Goal: Transaction & Acquisition: Purchase product/service

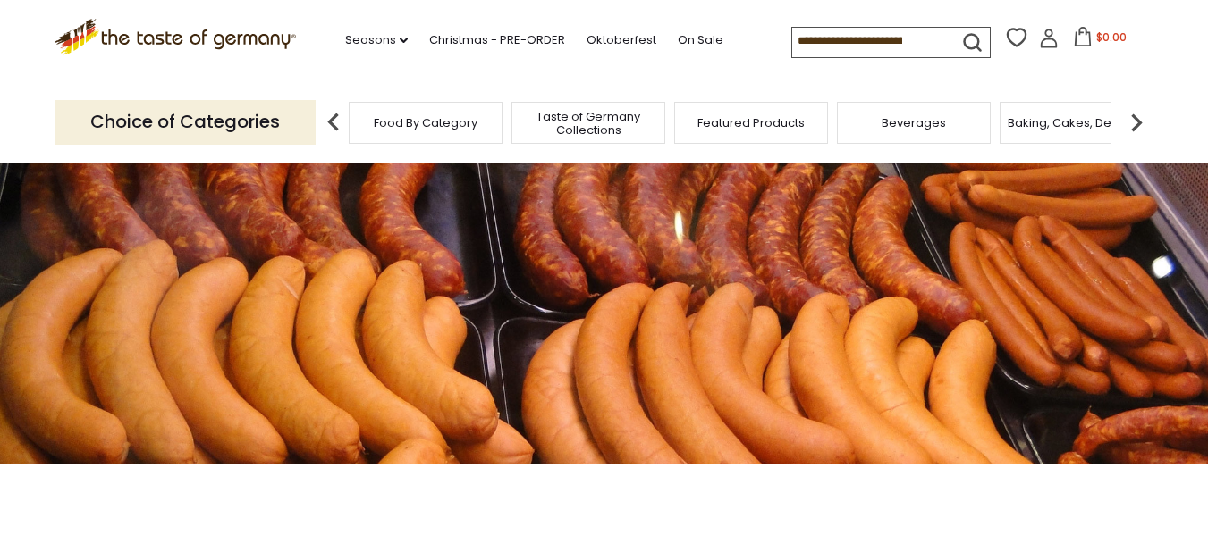
click at [1206, 80] on section ".st0{fill:#EDD300;} .st1{fill:#D33E21;} .st0{fill:#EDD300;} .st1{fill:#D33E21;}…" at bounding box center [604, 41] width 1208 height 82
drag, startPoint x: 1212, startPoint y: 47, endPoint x: 1056, endPoint y: -11, distance: 166.9
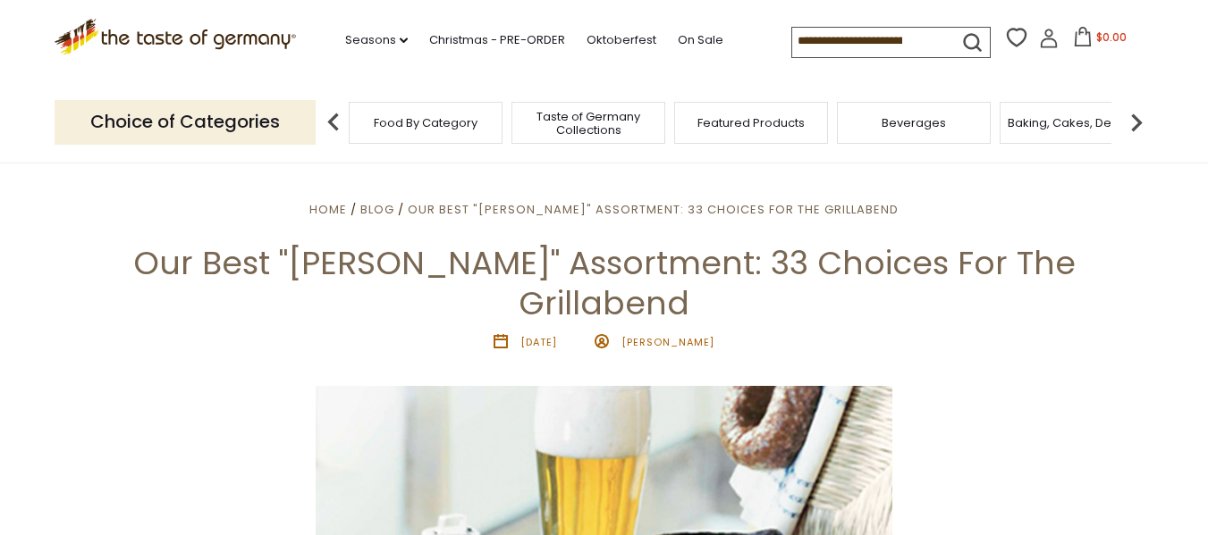
click at [578, 127] on span "Taste of Germany Collections" at bounding box center [588, 123] width 143 height 27
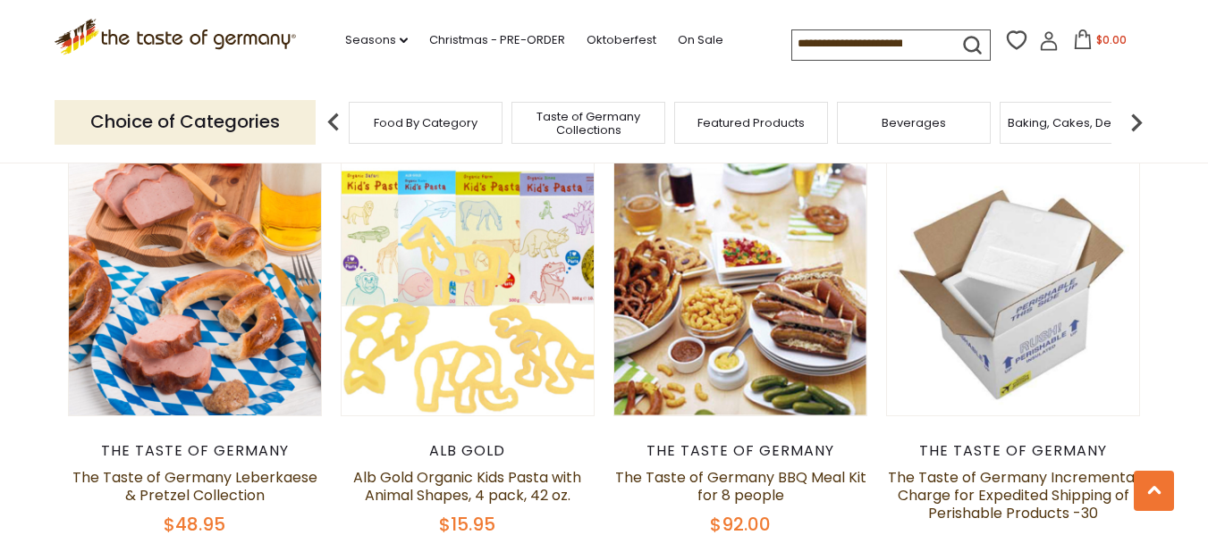
scroll to position [1108, 0]
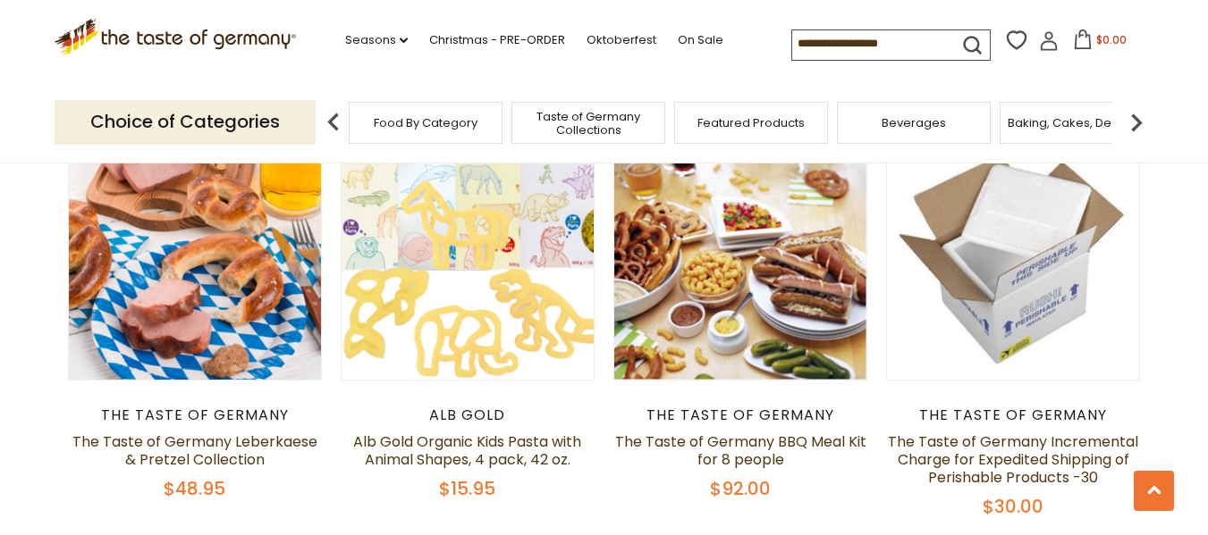
click at [281, 134] on p "Choice of Categories" at bounding box center [185, 122] width 261 height 44
drag, startPoint x: 336, startPoint y: 118, endPoint x: 303, endPoint y: 123, distance: 33.5
click at [303, 123] on p "Choice of Categories" at bounding box center [185, 122] width 261 height 44
click at [264, 122] on p "Choice of Categories" at bounding box center [185, 122] width 261 height 44
click at [392, 123] on span "Food By Category" at bounding box center [426, 122] width 104 height 13
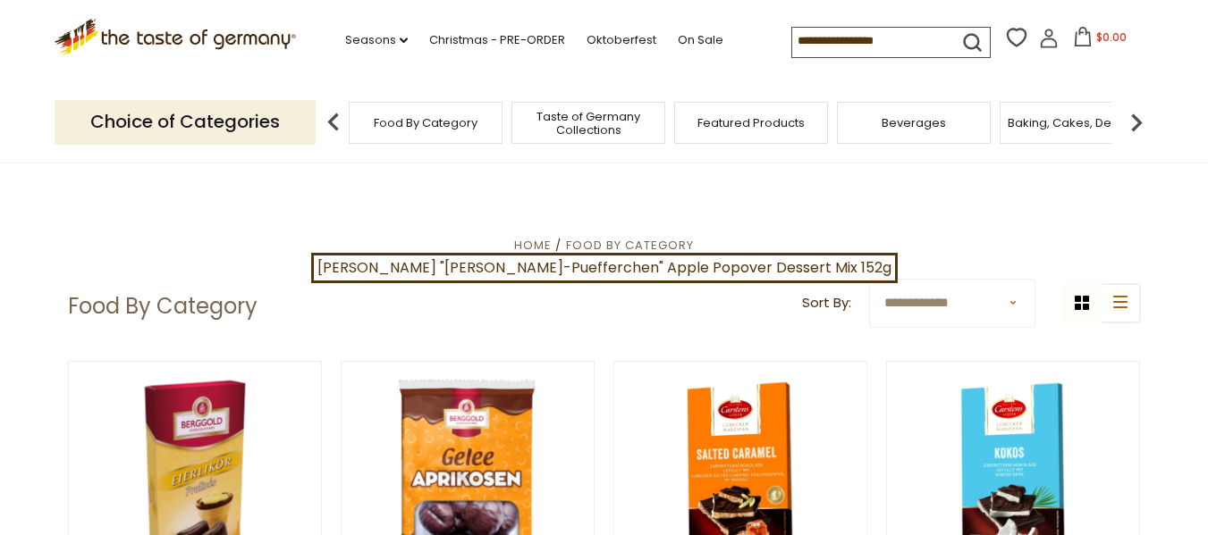
click at [1141, 128] on img at bounding box center [1136, 123] width 36 height 36
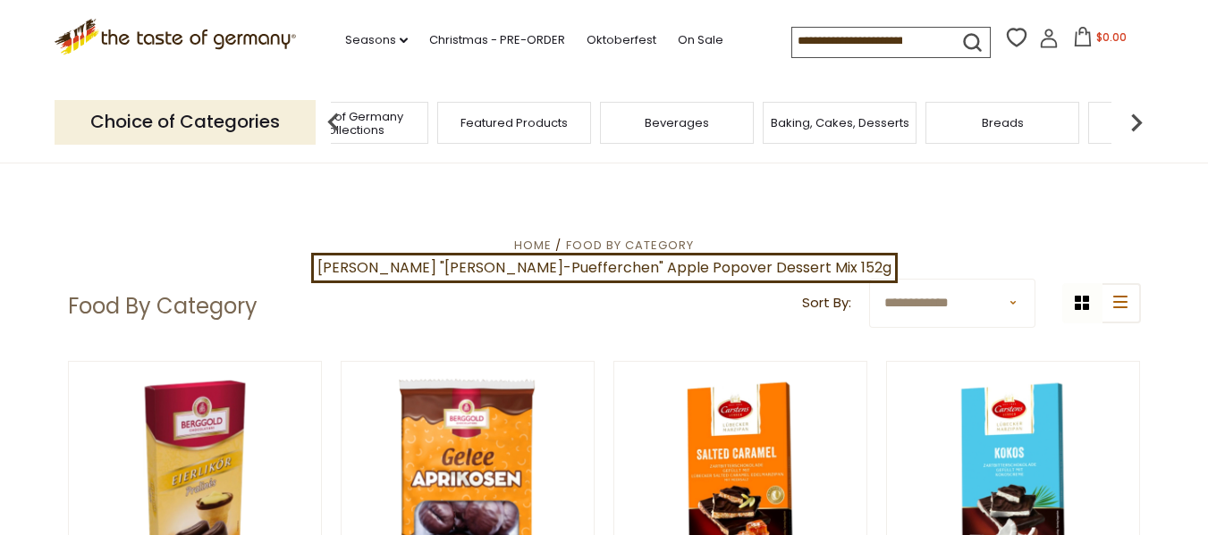
click at [1140, 128] on img at bounding box center [1136, 123] width 36 height 36
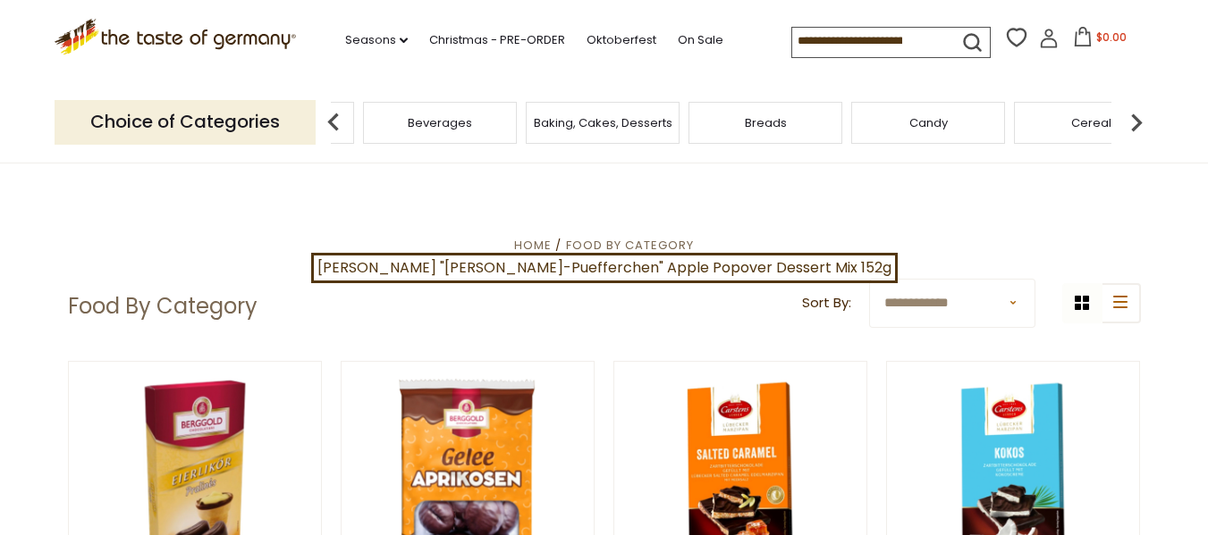
click at [1140, 128] on img at bounding box center [1136, 123] width 36 height 36
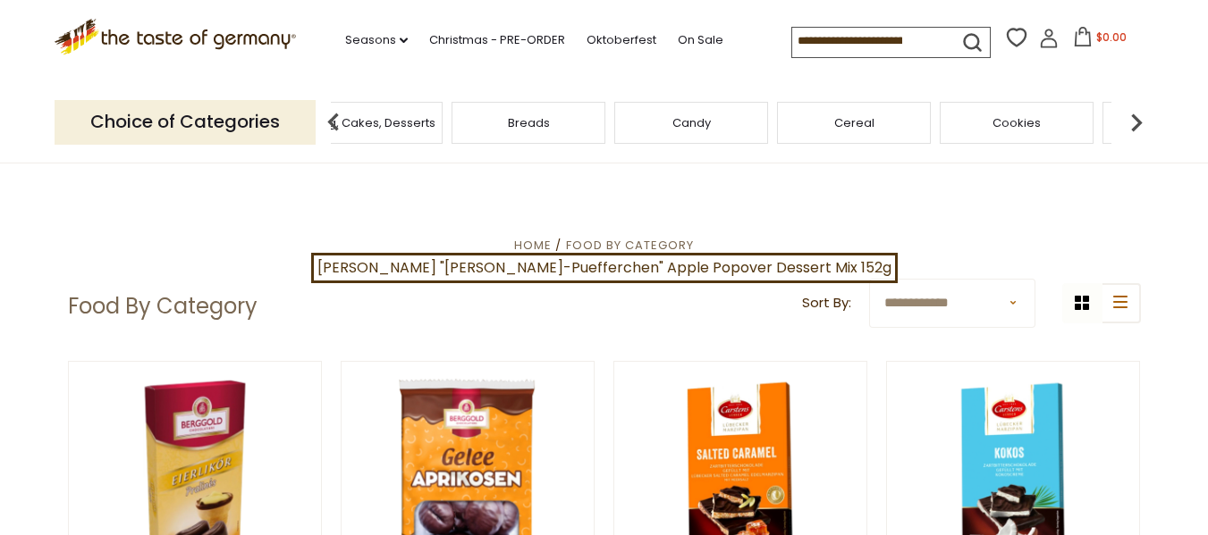
click at [1140, 128] on img at bounding box center [1136, 123] width 36 height 36
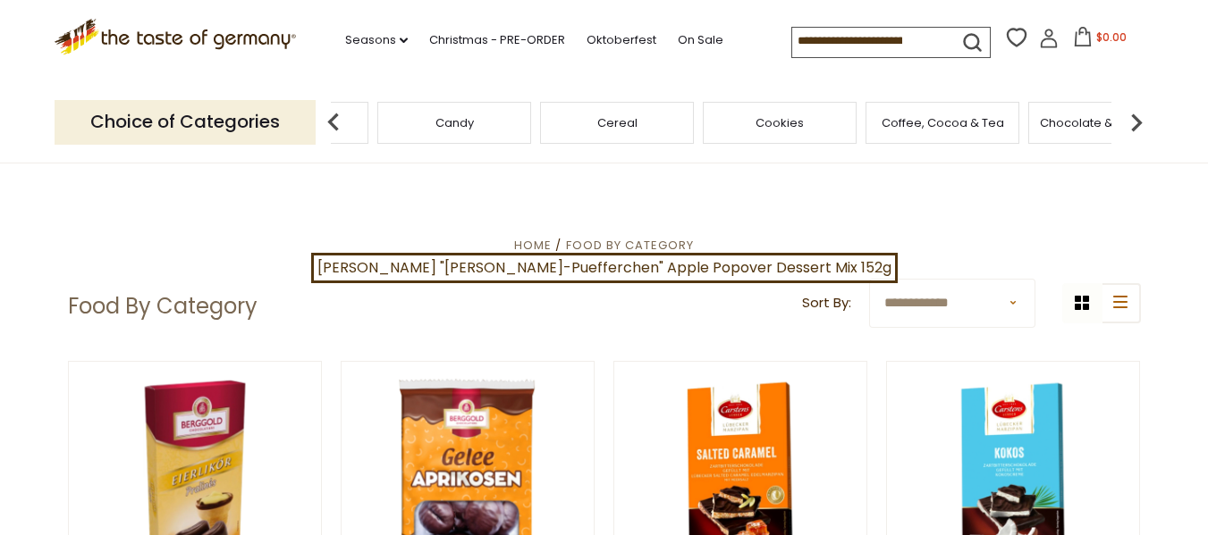
click at [1140, 128] on img at bounding box center [1136, 123] width 36 height 36
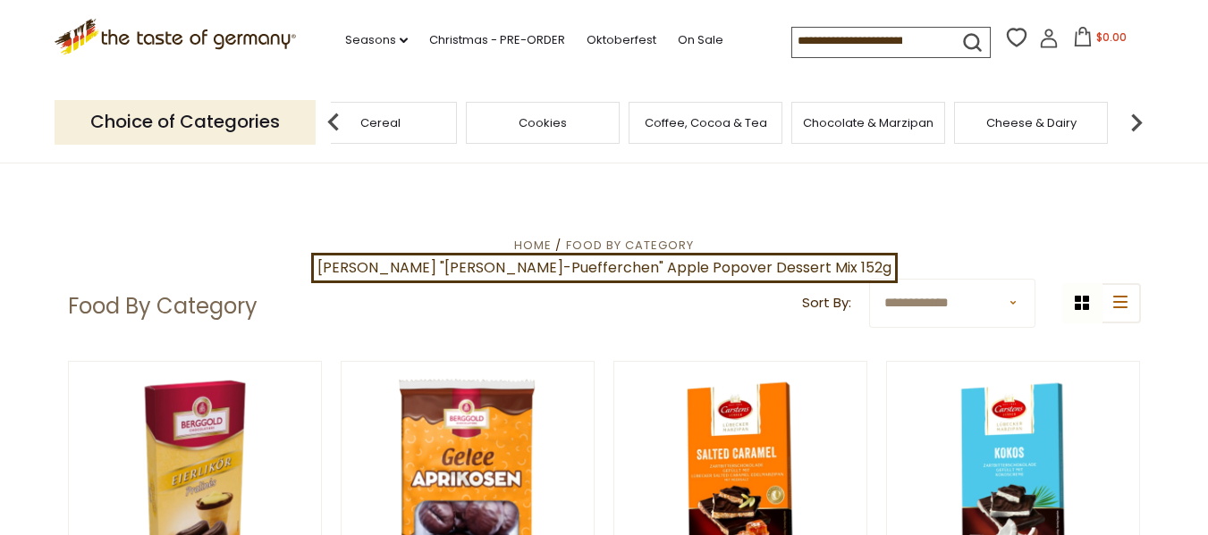
click at [1140, 128] on img at bounding box center [1136, 123] width 36 height 36
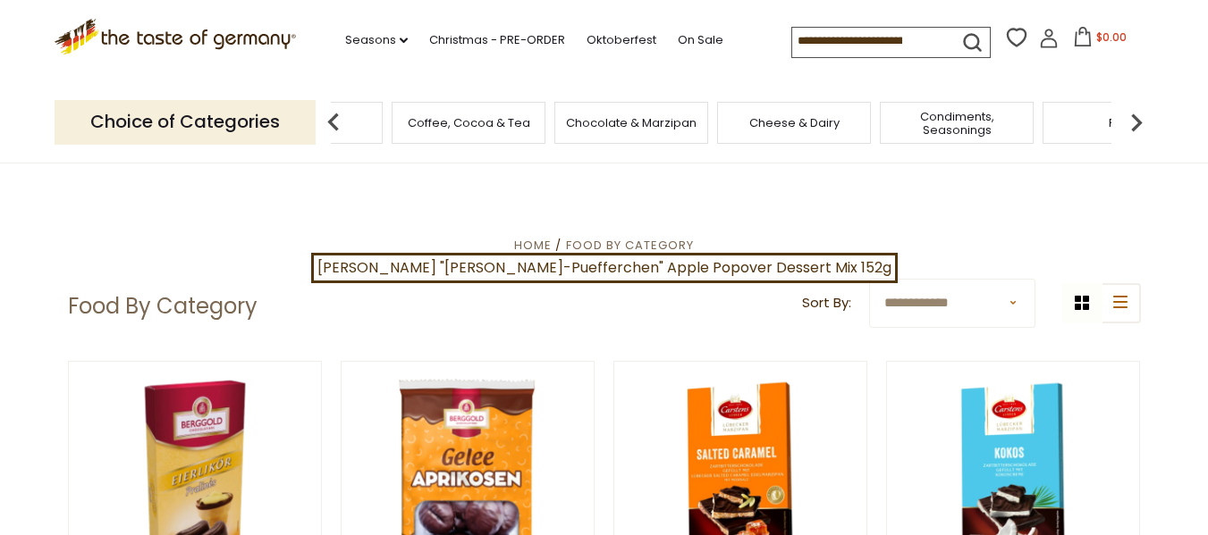
click at [1140, 128] on img at bounding box center [1136, 123] width 36 height 36
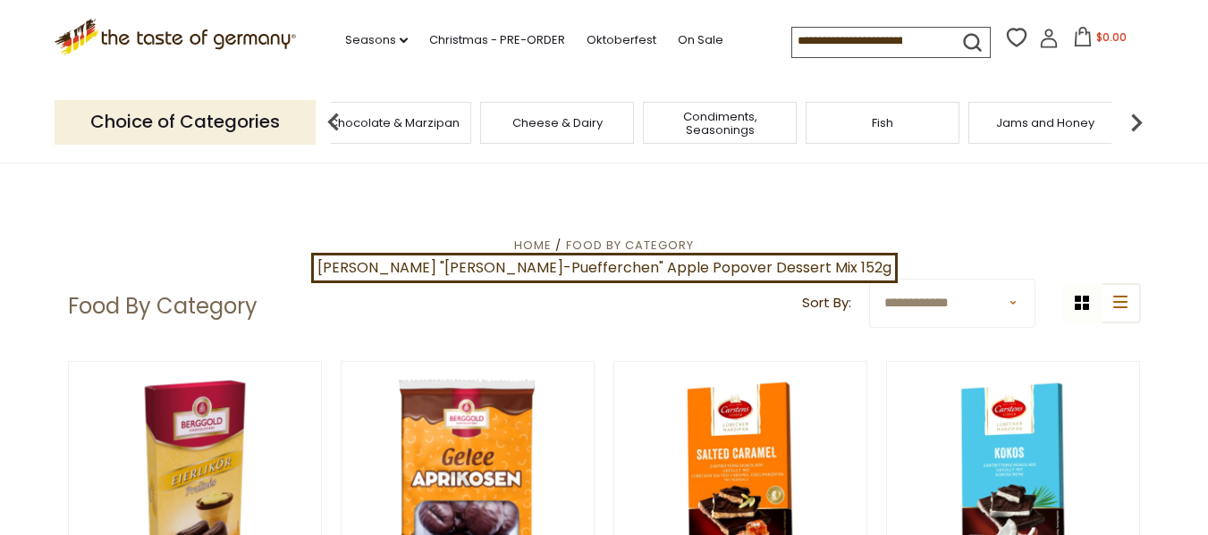
click at [1140, 128] on img at bounding box center [1136, 123] width 36 height 36
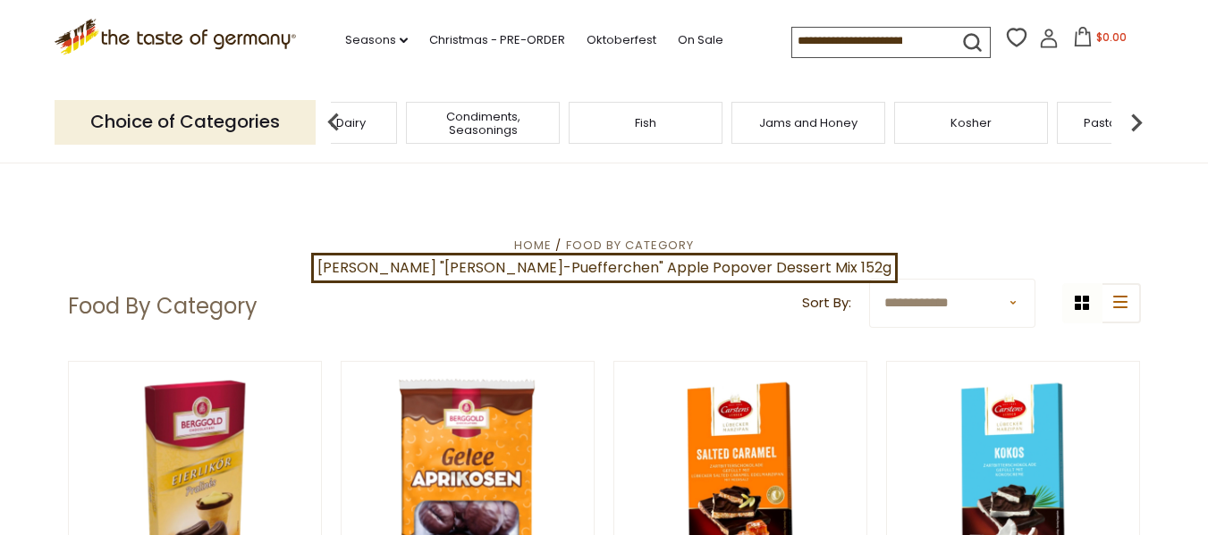
click at [1140, 128] on img at bounding box center [1136, 123] width 36 height 36
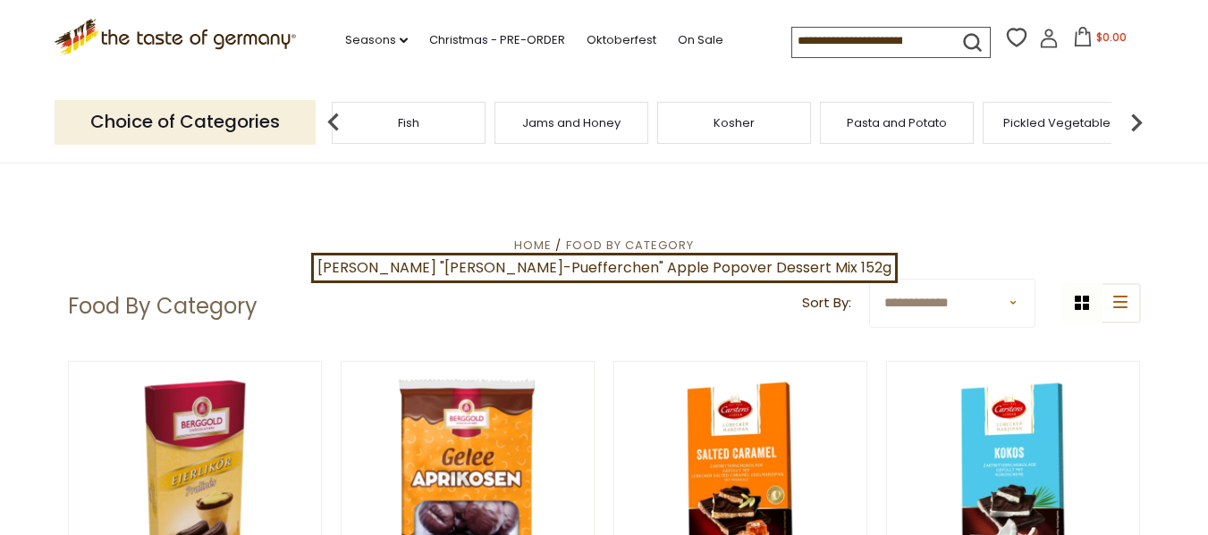
click at [1140, 128] on img at bounding box center [1136, 123] width 36 height 36
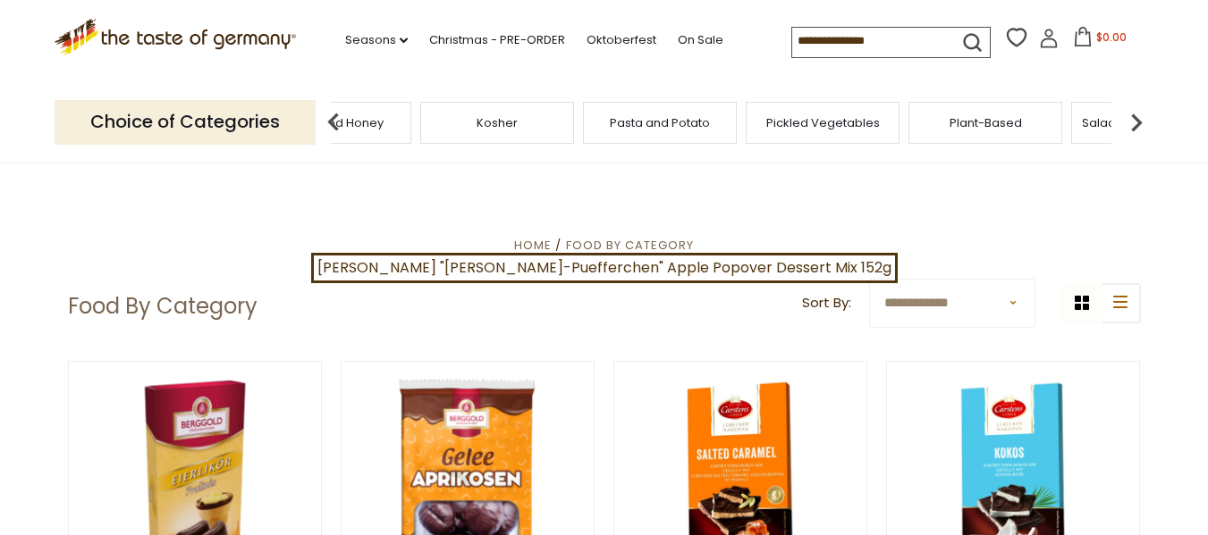
click at [1140, 128] on img at bounding box center [1136, 123] width 36 height 36
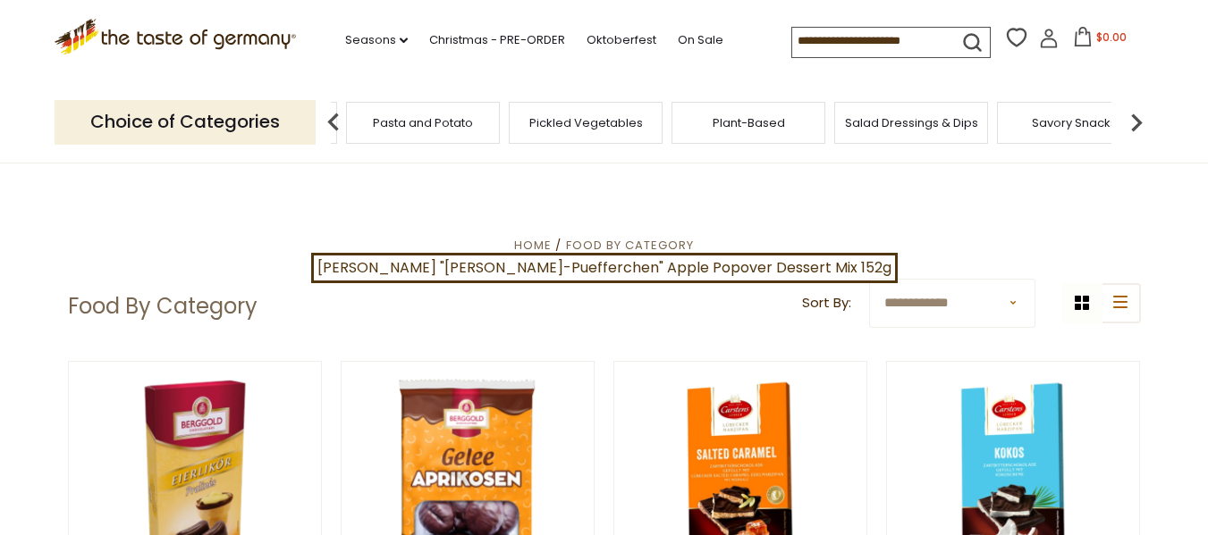
click at [1140, 128] on img at bounding box center [1136, 123] width 36 height 36
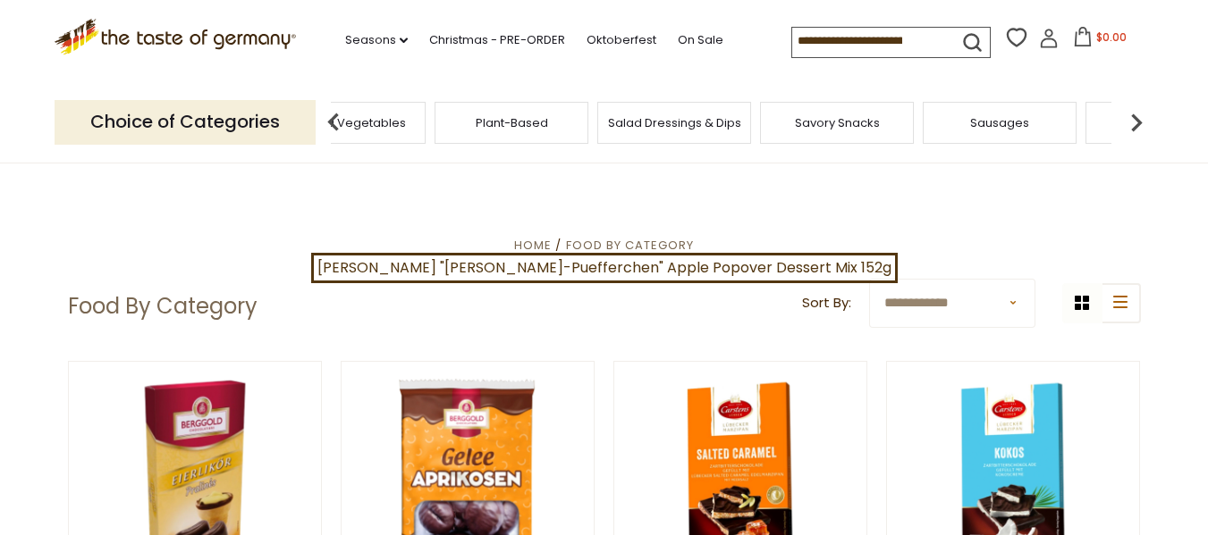
click at [1140, 128] on img at bounding box center [1136, 123] width 36 height 36
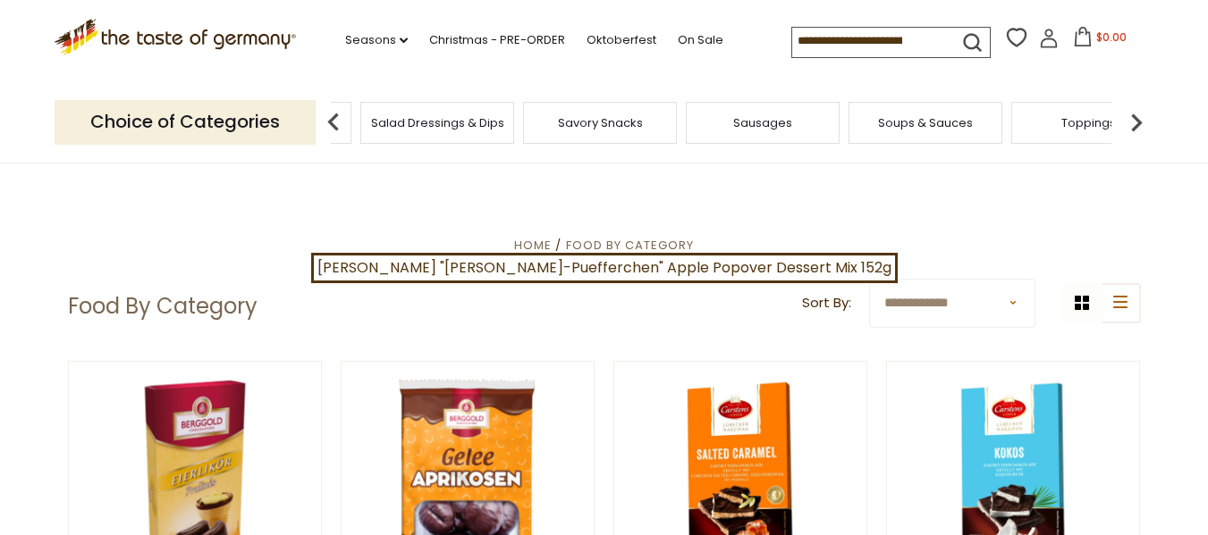
click at [787, 125] on span "Sausages" at bounding box center [762, 122] width 59 height 13
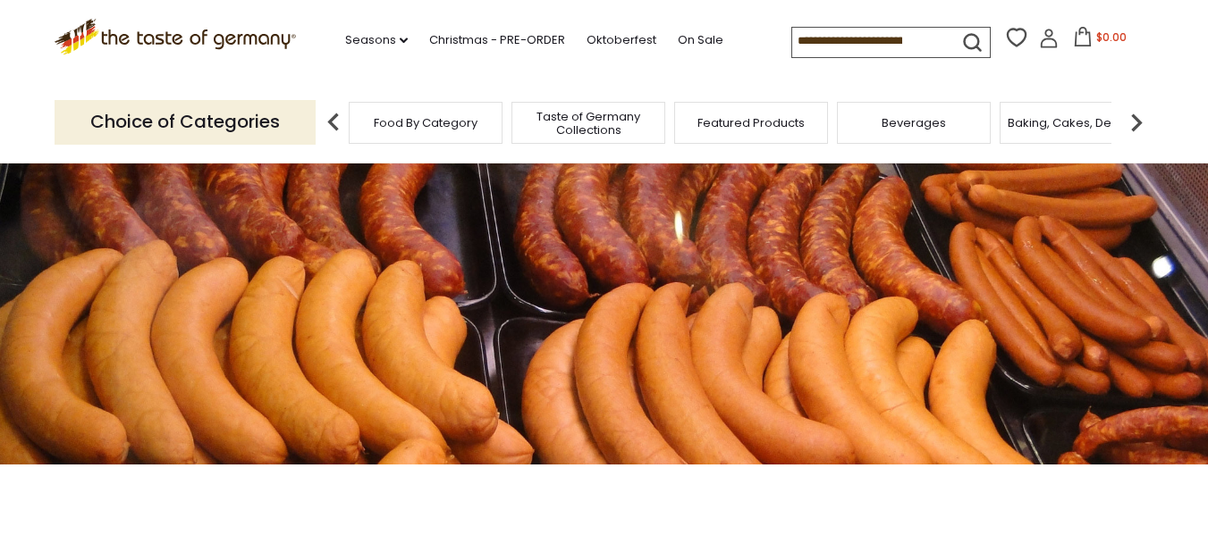
click at [1137, 122] on img at bounding box center [1136, 123] width 36 height 36
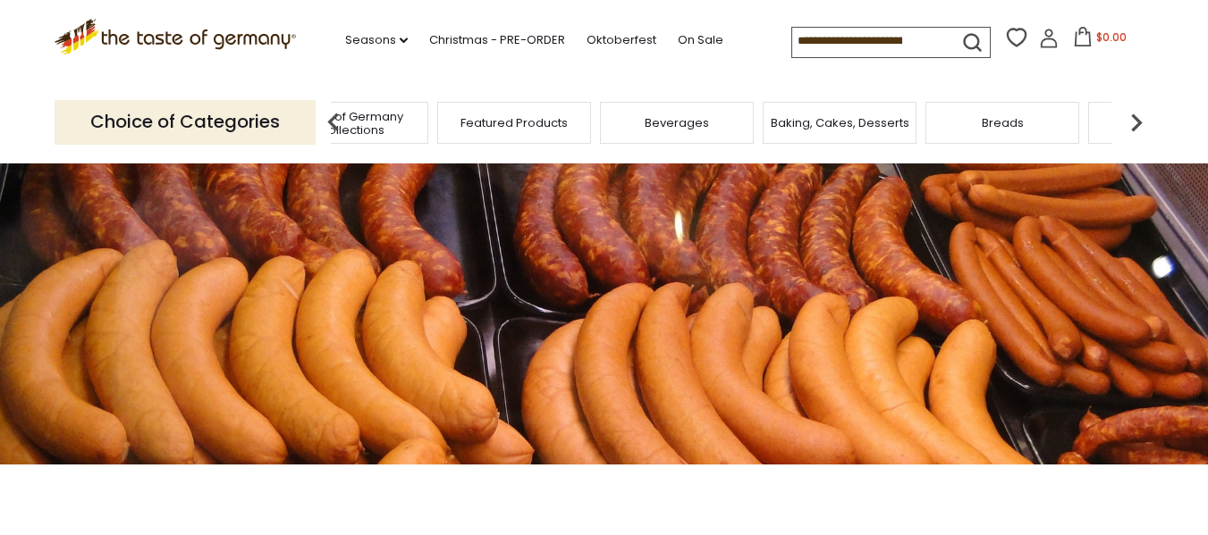
click at [1137, 122] on img at bounding box center [1136, 123] width 36 height 36
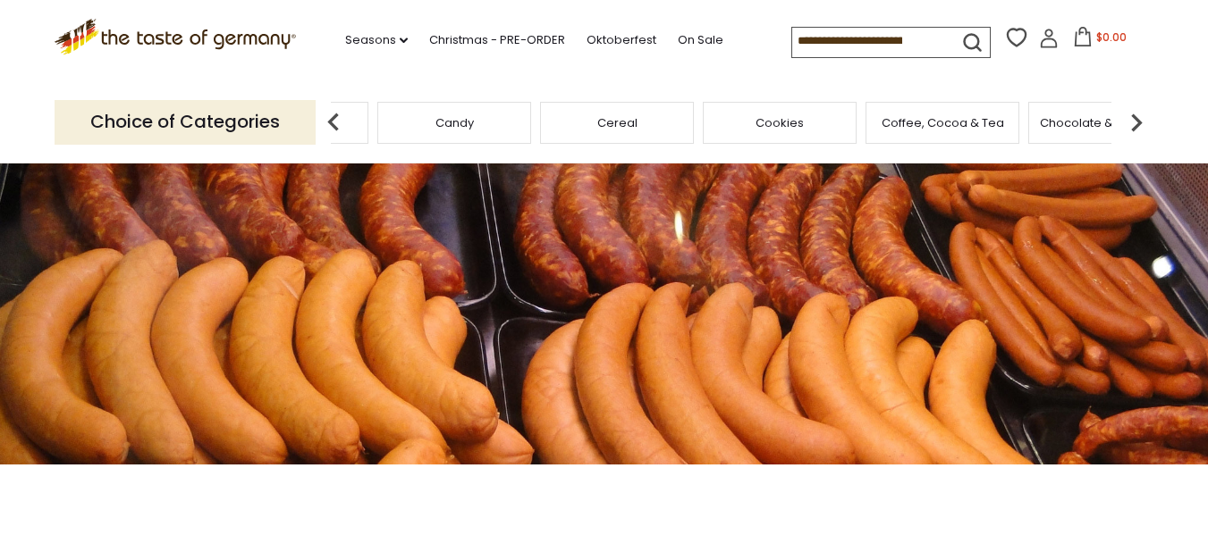
click at [1137, 122] on img at bounding box center [1136, 123] width 36 height 36
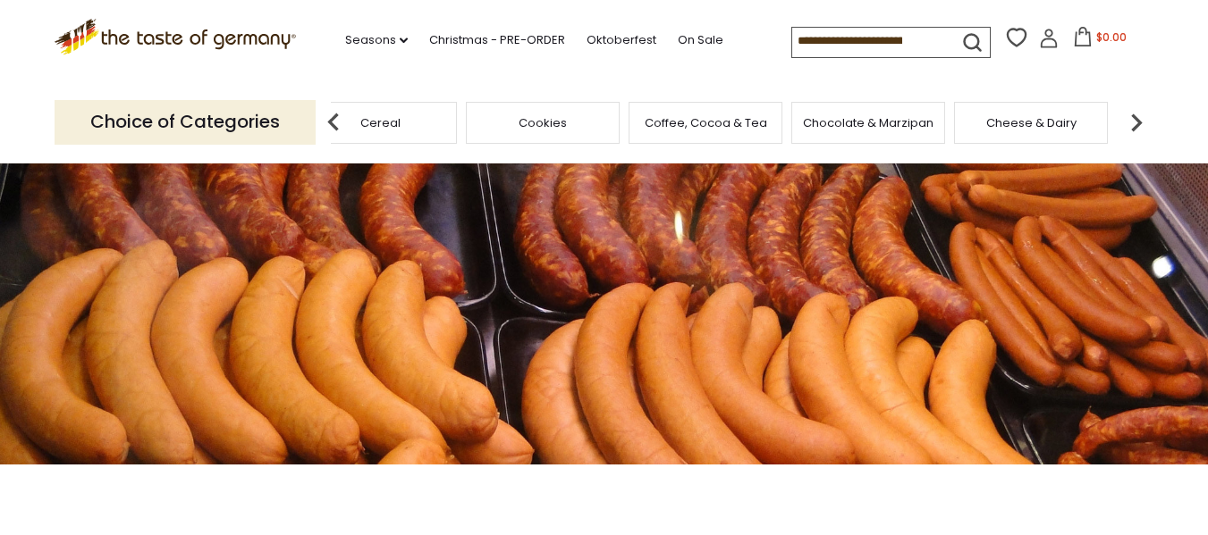
click at [1137, 122] on img at bounding box center [1136, 123] width 36 height 36
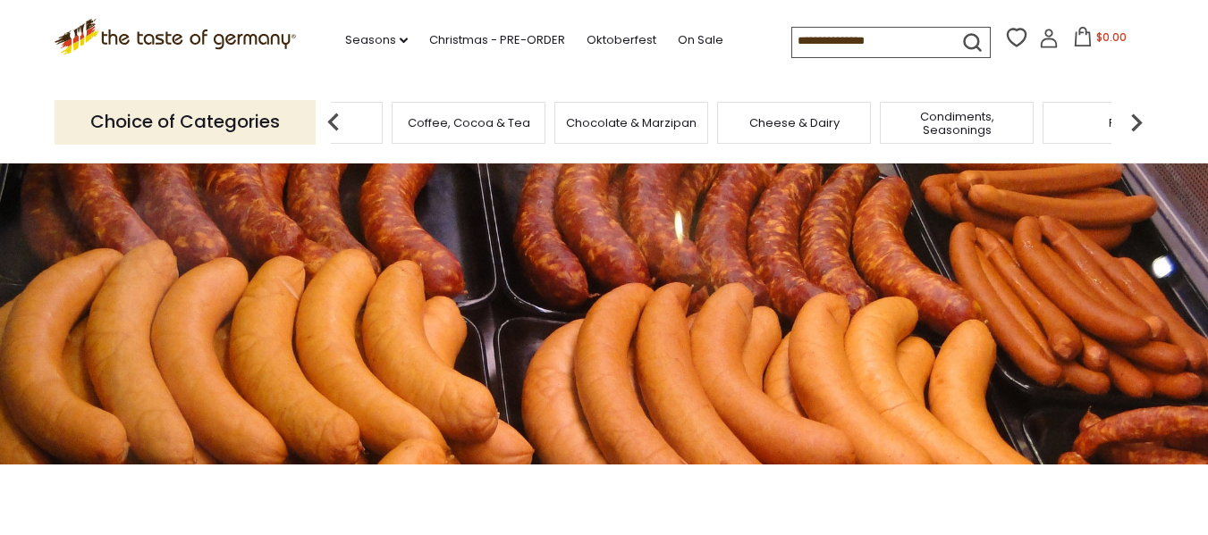
click at [1137, 122] on img at bounding box center [1136, 123] width 36 height 36
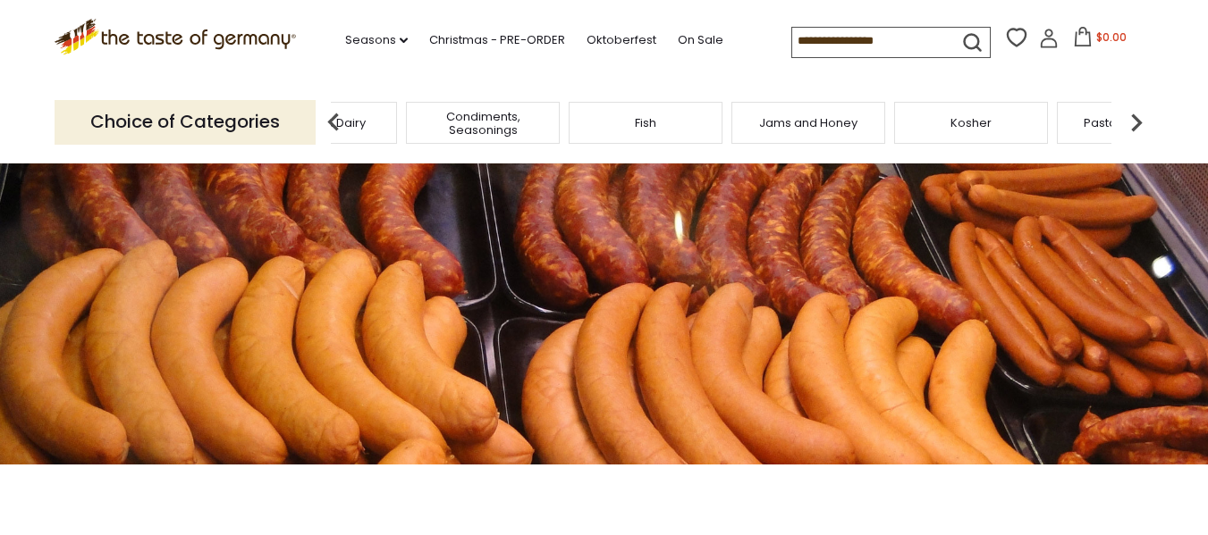
click at [1137, 122] on img at bounding box center [1136, 123] width 36 height 36
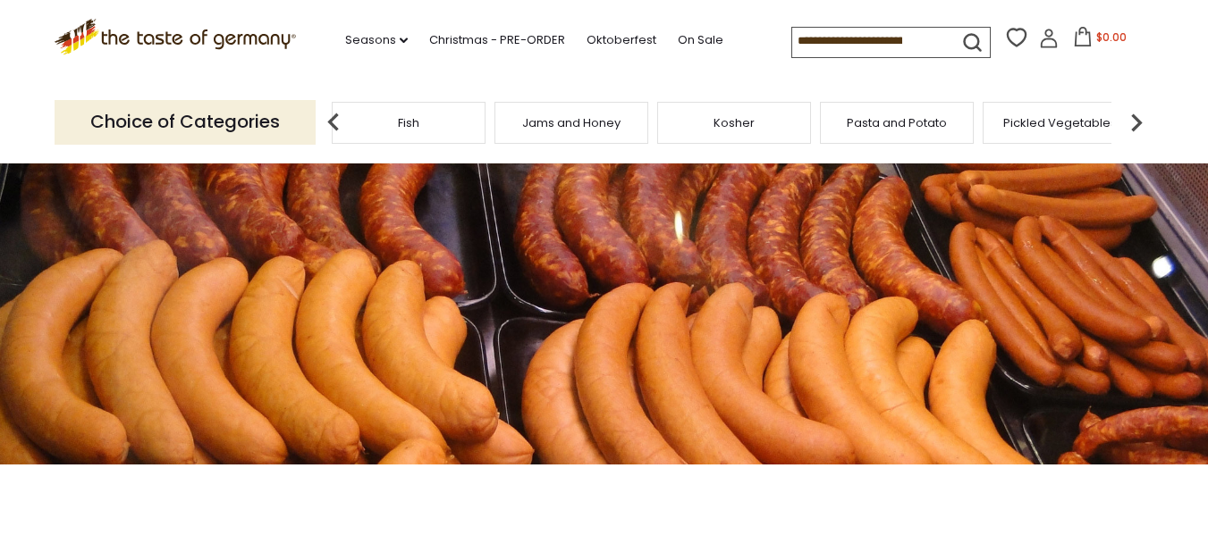
click at [1137, 122] on img at bounding box center [1136, 123] width 36 height 36
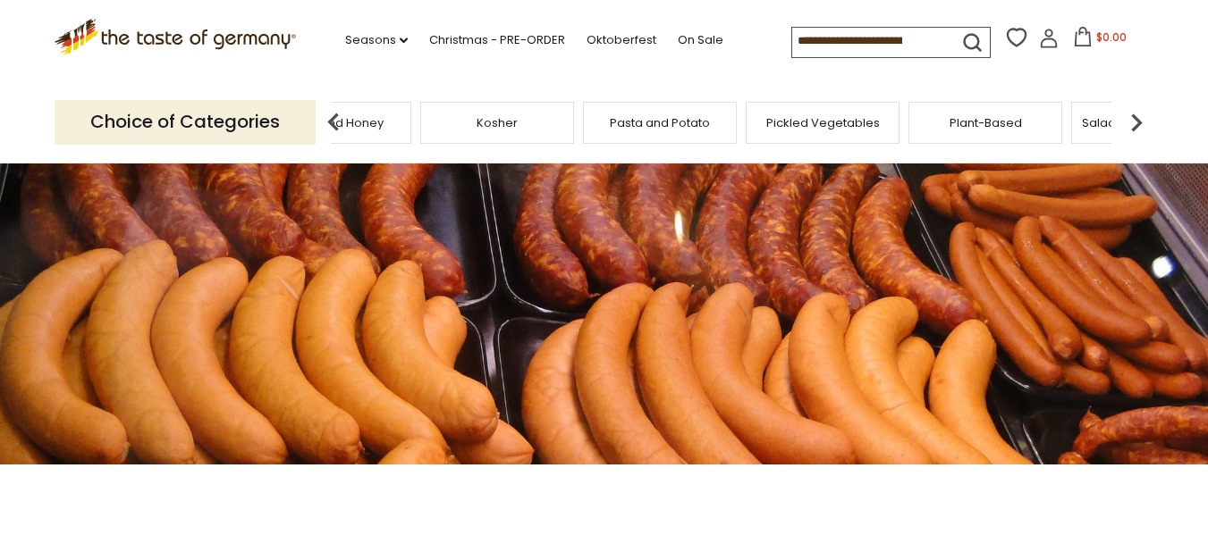
click at [1137, 122] on img at bounding box center [1136, 123] width 36 height 36
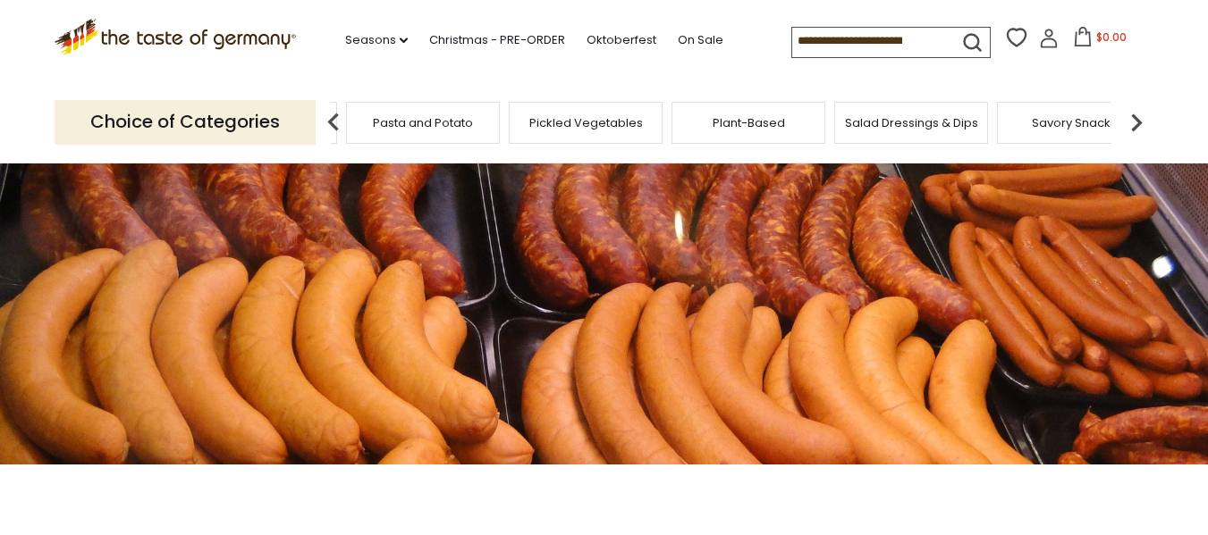
click at [1137, 122] on img at bounding box center [1136, 123] width 36 height 36
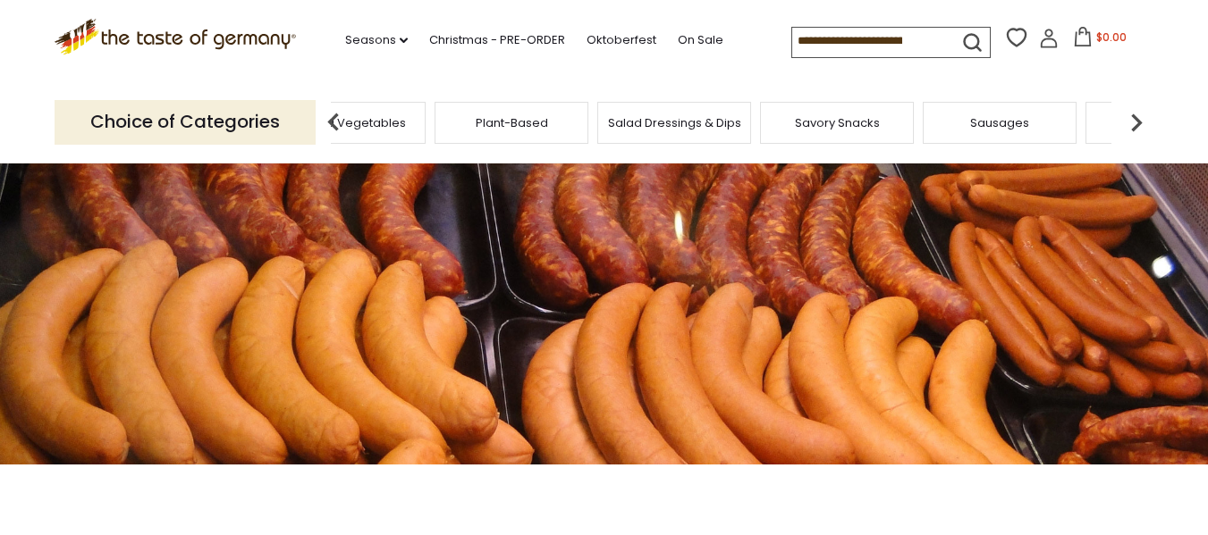
click at [1137, 122] on img at bounding box center [1136, 123] width 36 height 36
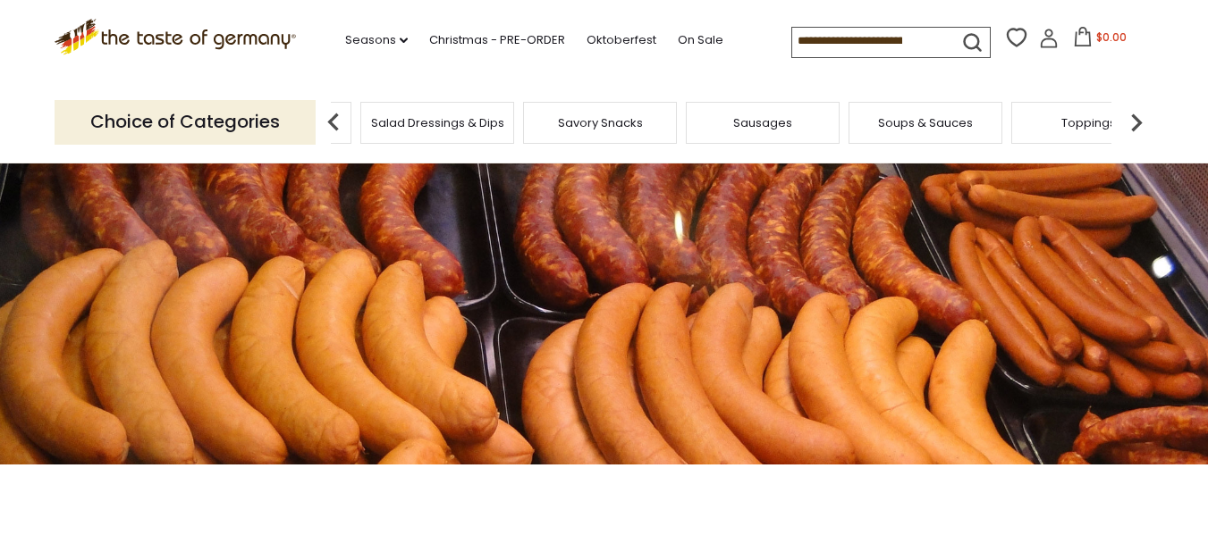
click at [1137, 122] on img at bounding box center [1136, 123] width 36 height 36
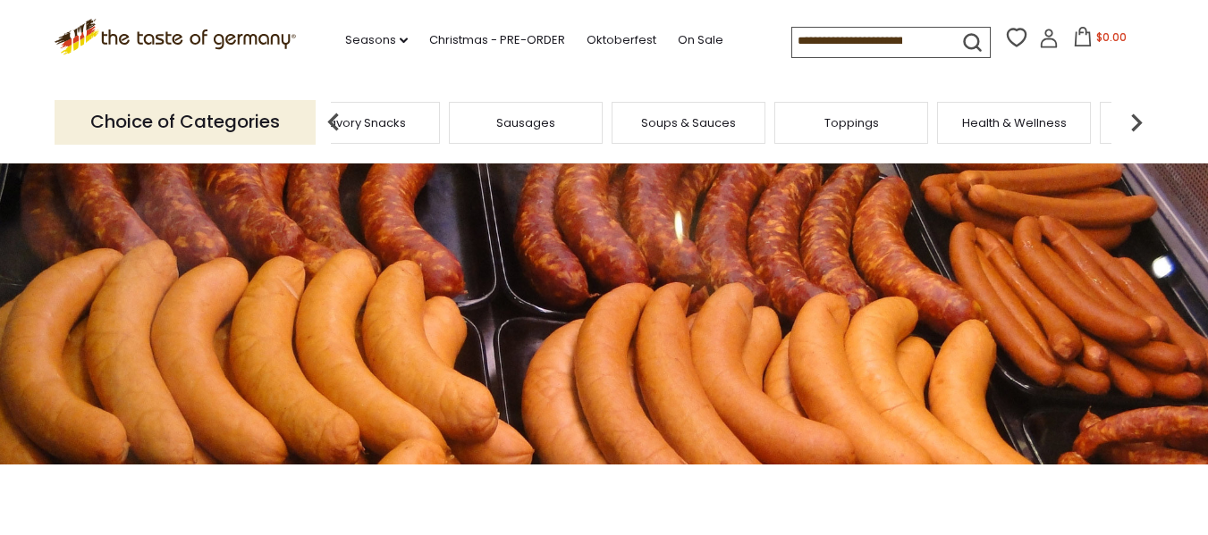
click at [1137, 122] on img at bounding box center [1136, 123] width 36 height 36
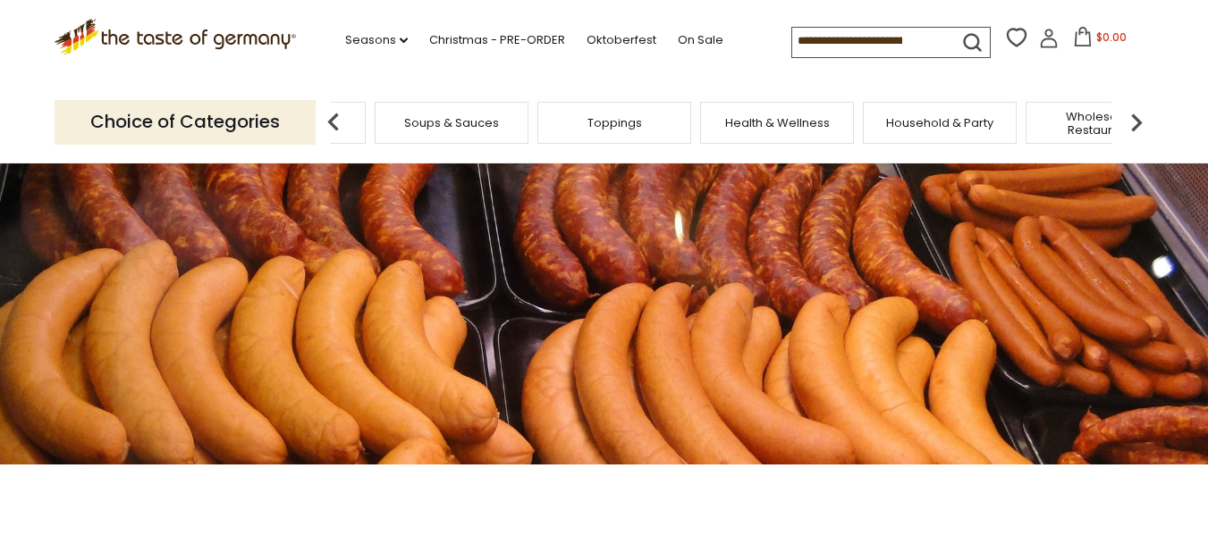
click at [1137, 122] on img at bounding box center [1136, 123] width 36 height 36
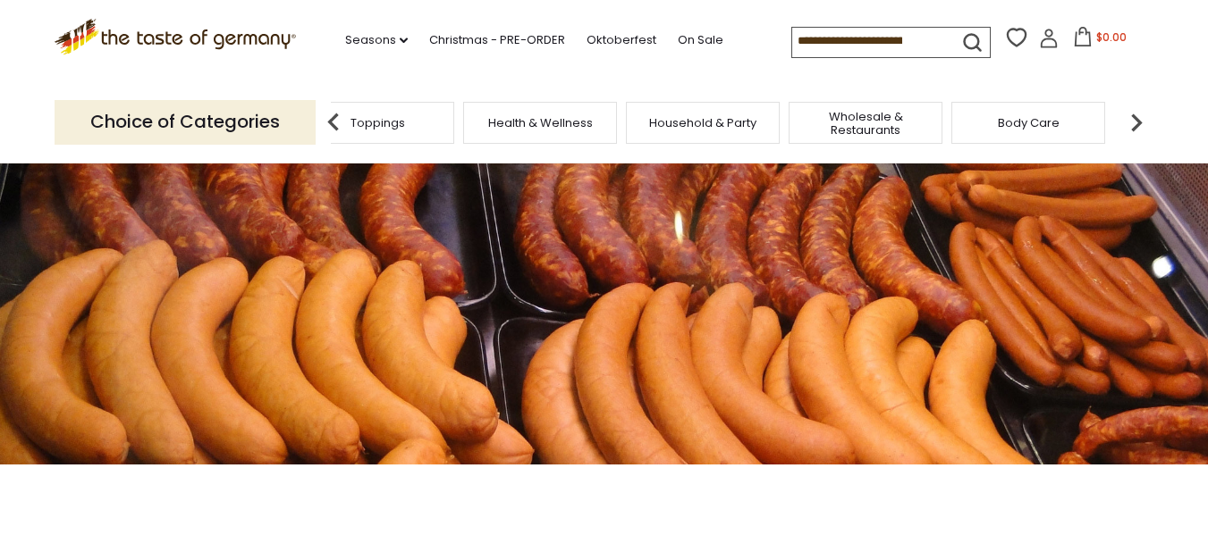
click at [1137, 122] on img at bounding box center [1136, 123] width 36 height 36
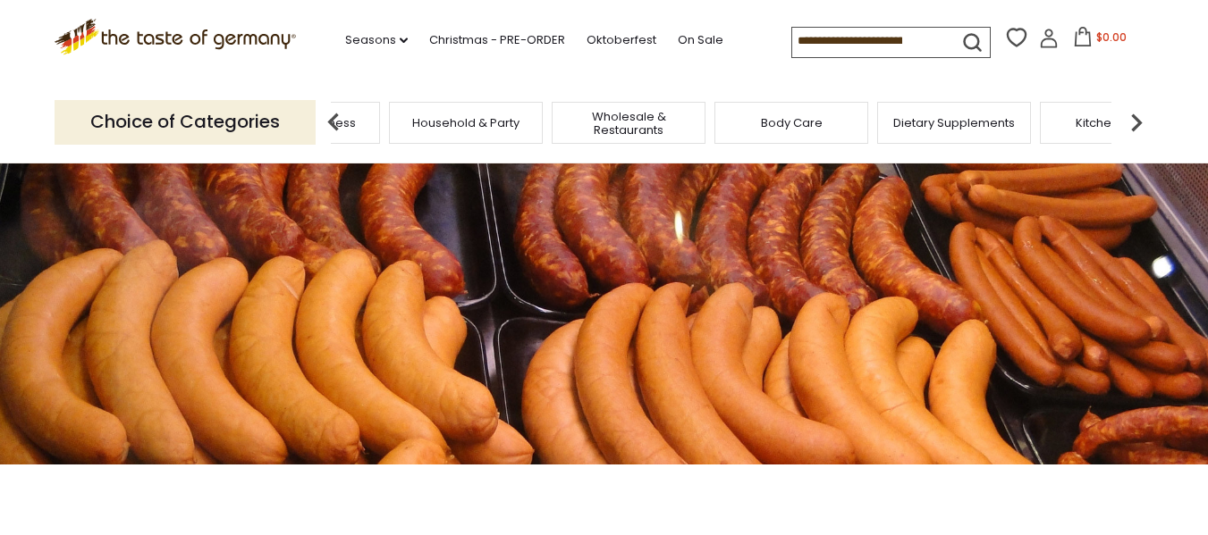
click at [1137, 122] on img at bounding box center [1136, 123] width 36 height 36
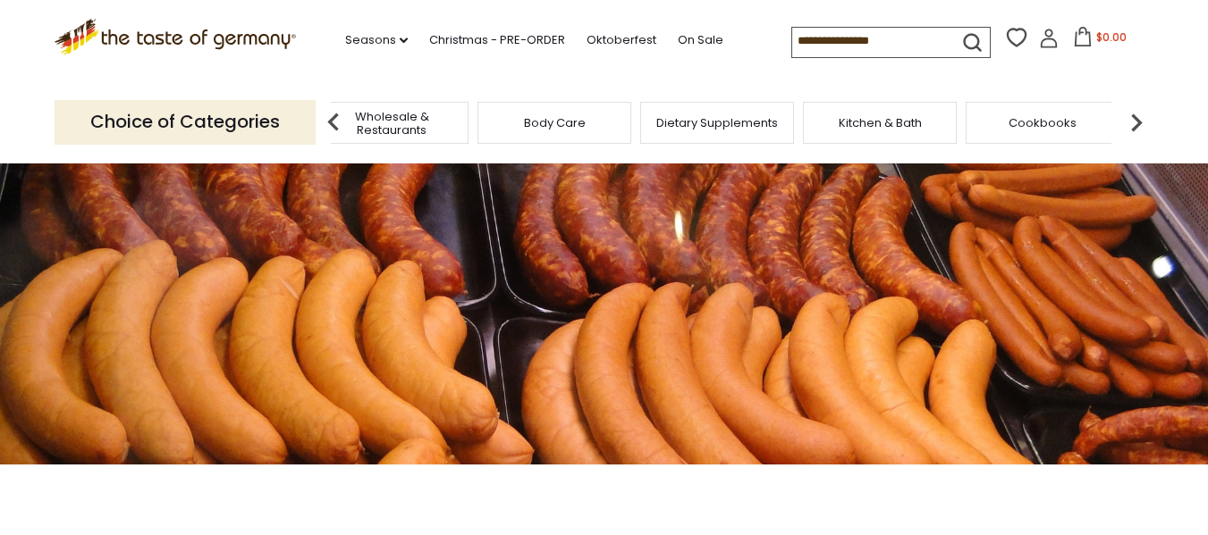
click at [1137, 122] on img at bounding box center [1136, 123] width 36 height 36
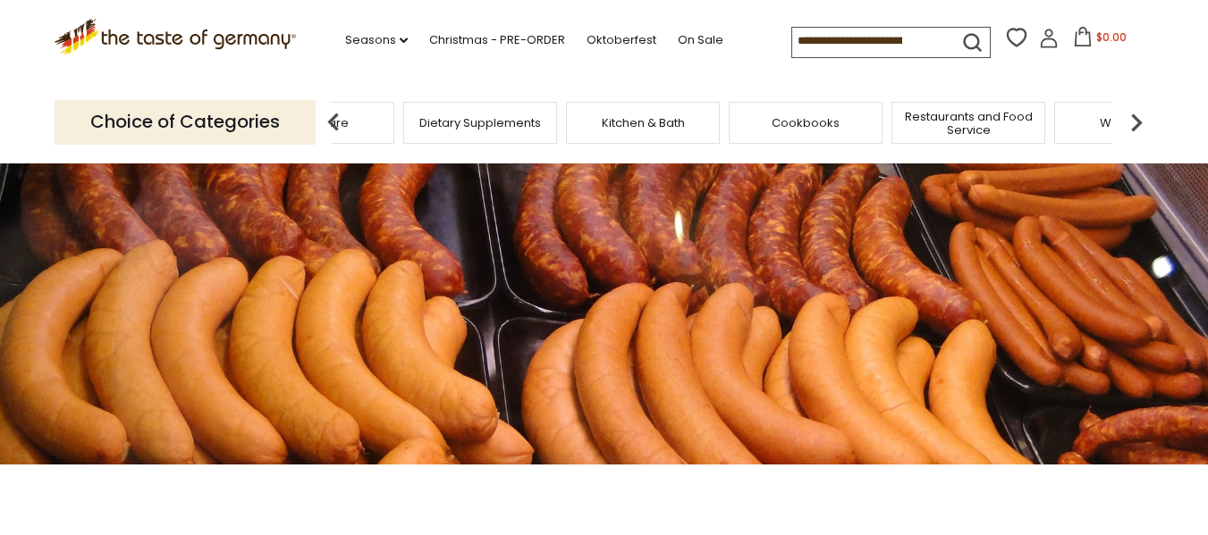
click at [328, 121] on img at bounding box center [334, 123] width 36 height 36
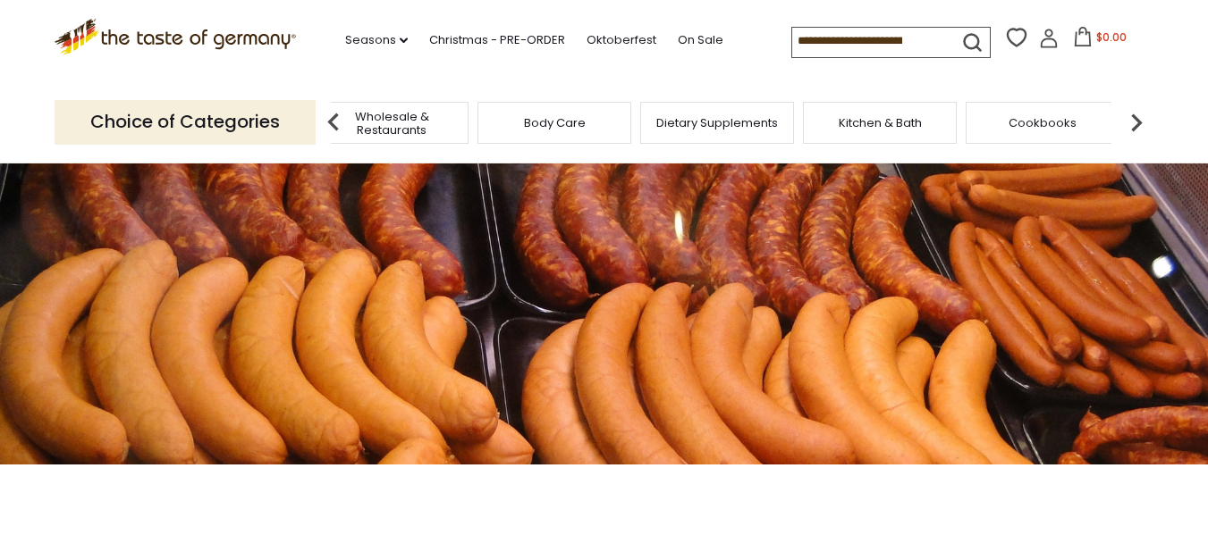
click at [406, 131] on span "Wholesale & Restaurants" at bounding box center [391, 123] width 143 height 27
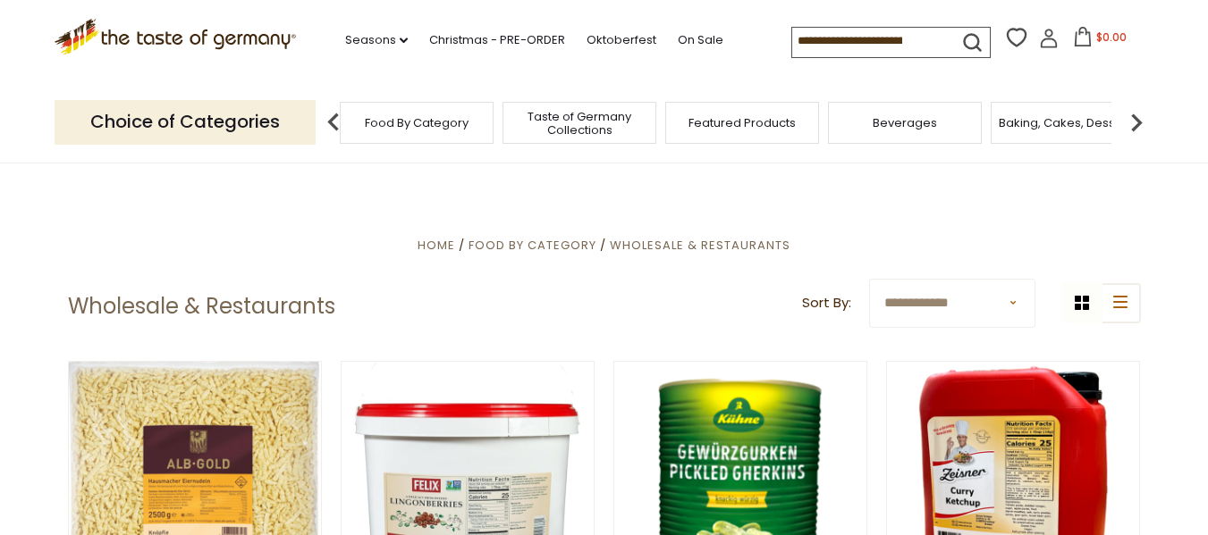
click at [421, 128] on span "Food By Category" at bounding box center [417, 122] width 104 height 13
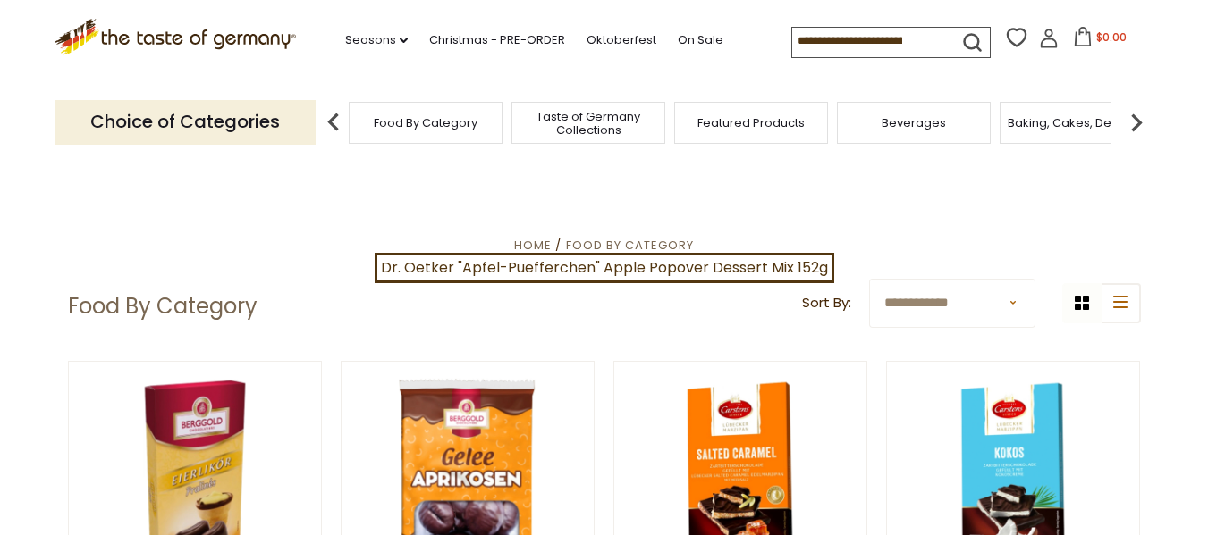
click at [1015, 298] on select "**********" at bounding box center [952, 303] width 166 height 49
click at [1137, 122] on img at bounding box center [1136, 123] width 36 height 36
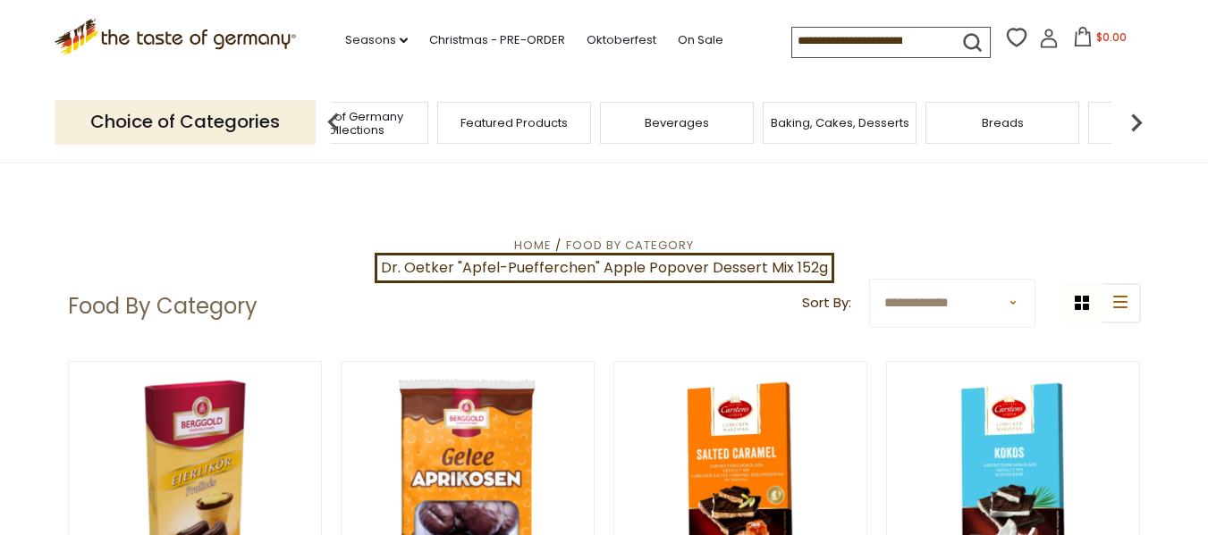
click at [1137, 122] on img at bounding box center [1136, 123] width 36 height 36
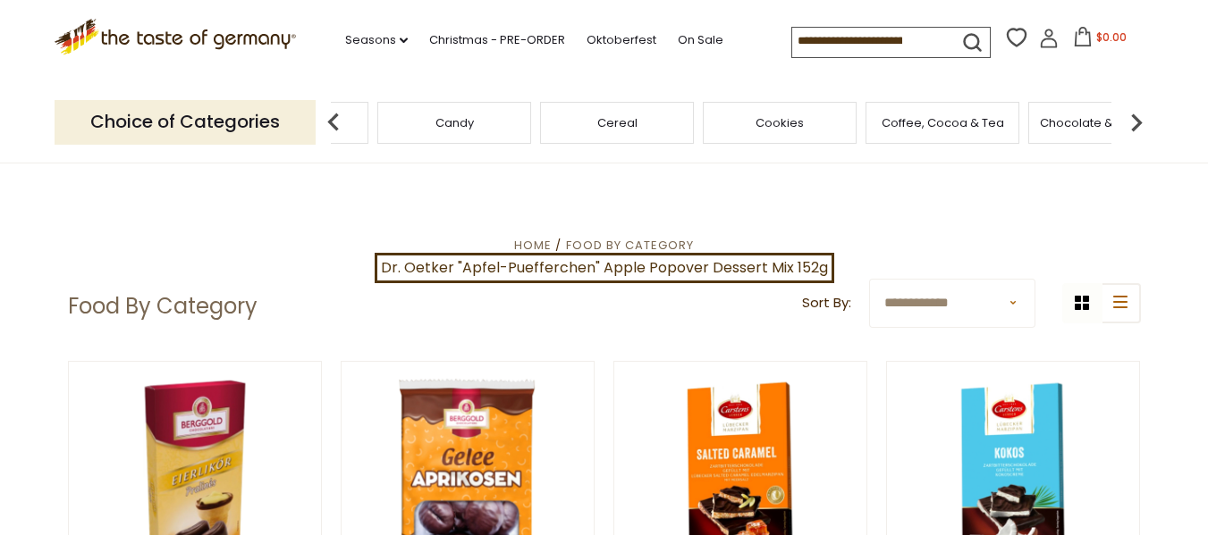
click at [1137, 122] on img at bounding box center [1136, 123] width 36 height 36
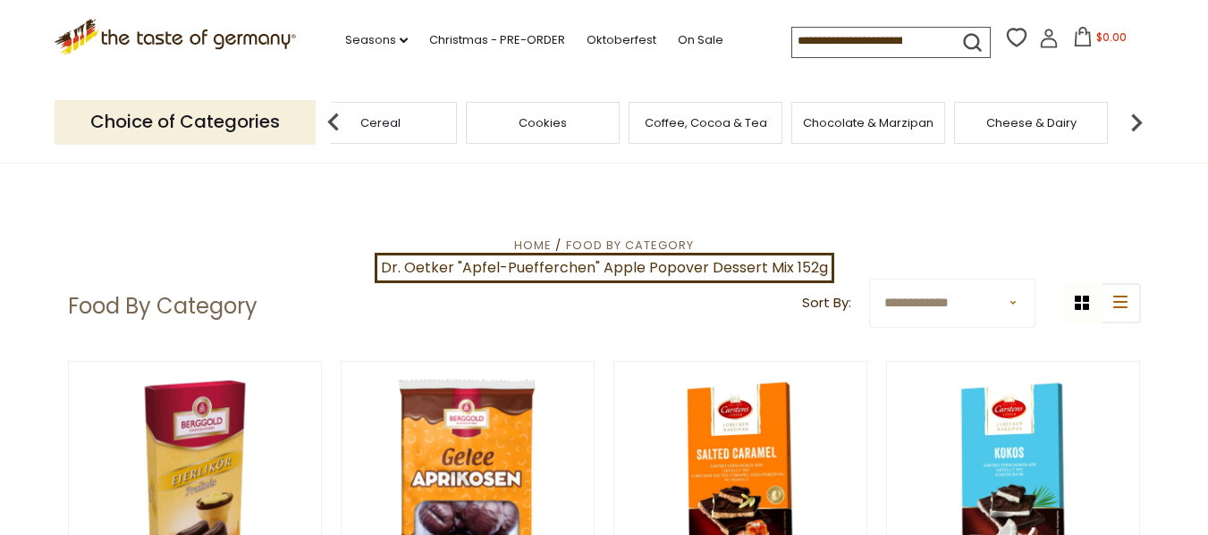
click at [1137, 122] on img at bounding box center [1136, 123] width 36 height 36
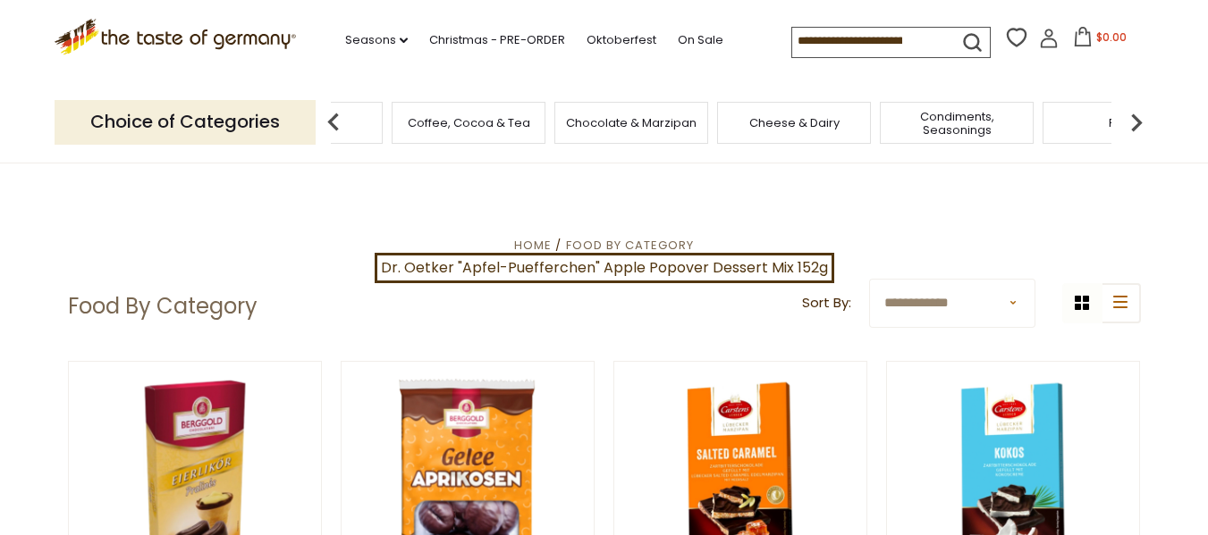
click at [1137, 122] on img at bounding box center [1136, 123] width 36 height 36
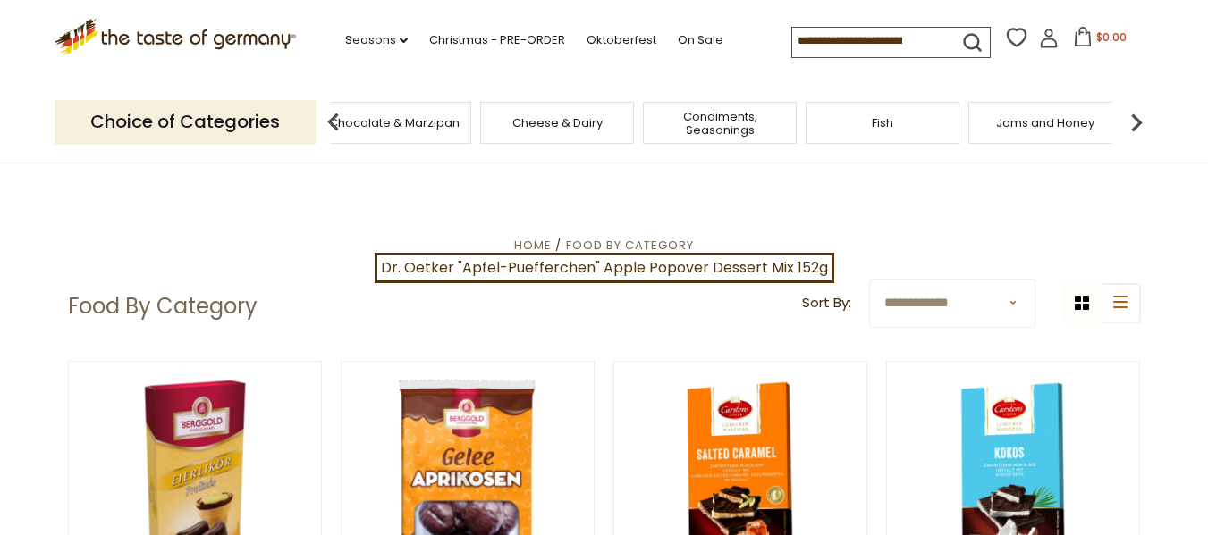
click at [1137, 122] on img at bounding box center [1136, 123] width 36 height 36
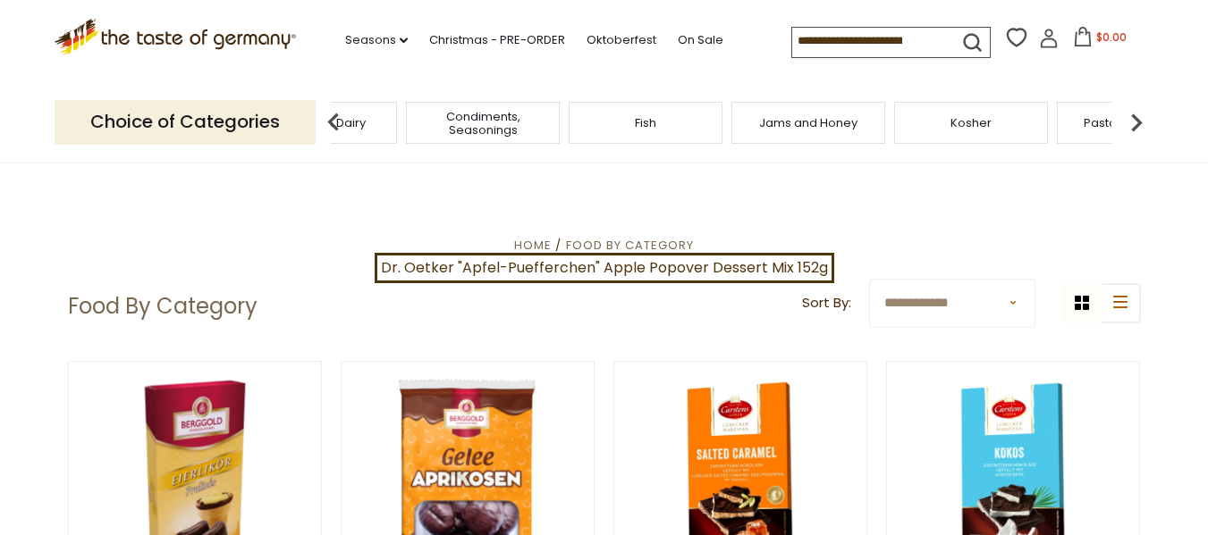
click at [1137, 122] on img at bounding box center [1136, 123] width 36 height 36
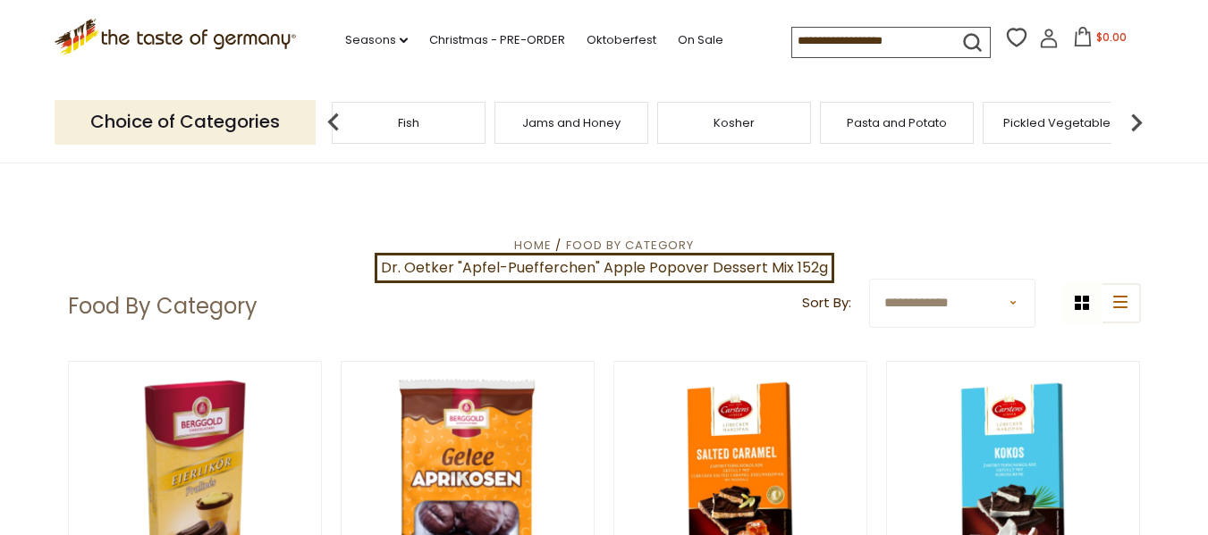
click at [1137, 122] on img at bounding box center [1136, 123] width 36 height 36
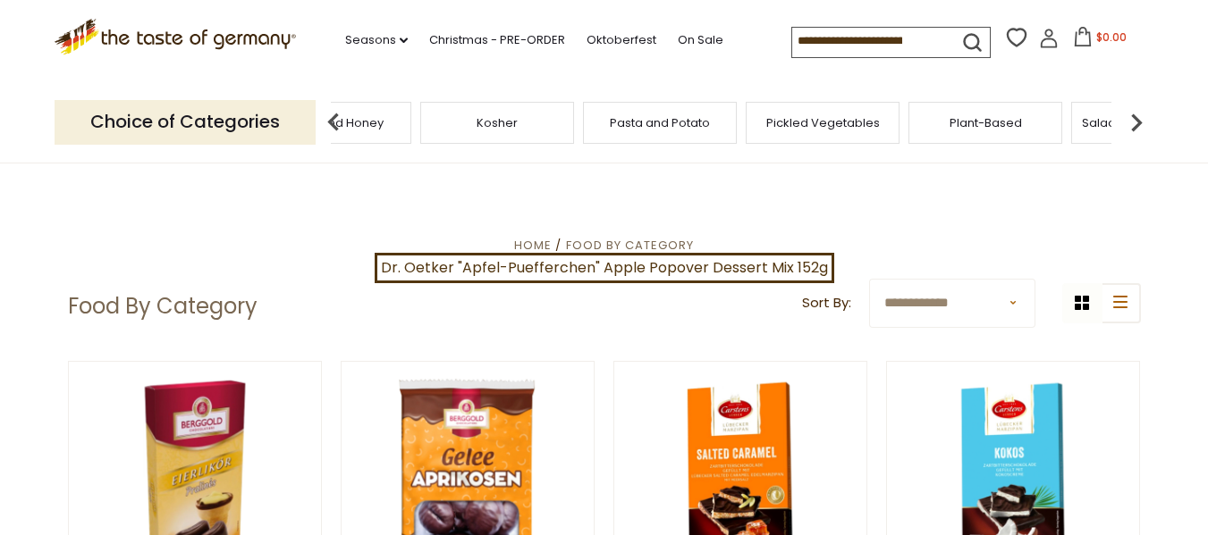
click at [1137, 122] on img at bounding box center [1136, 123] width 36 height 36
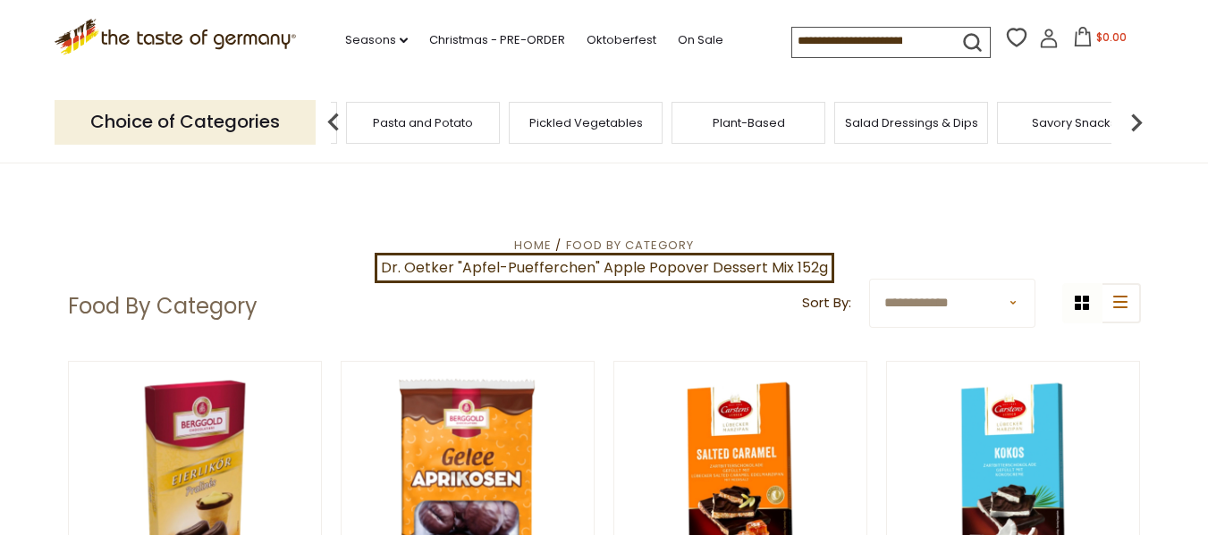
click at [1137, 122] on img at bounding box center [1136, 123] width 36 height 36
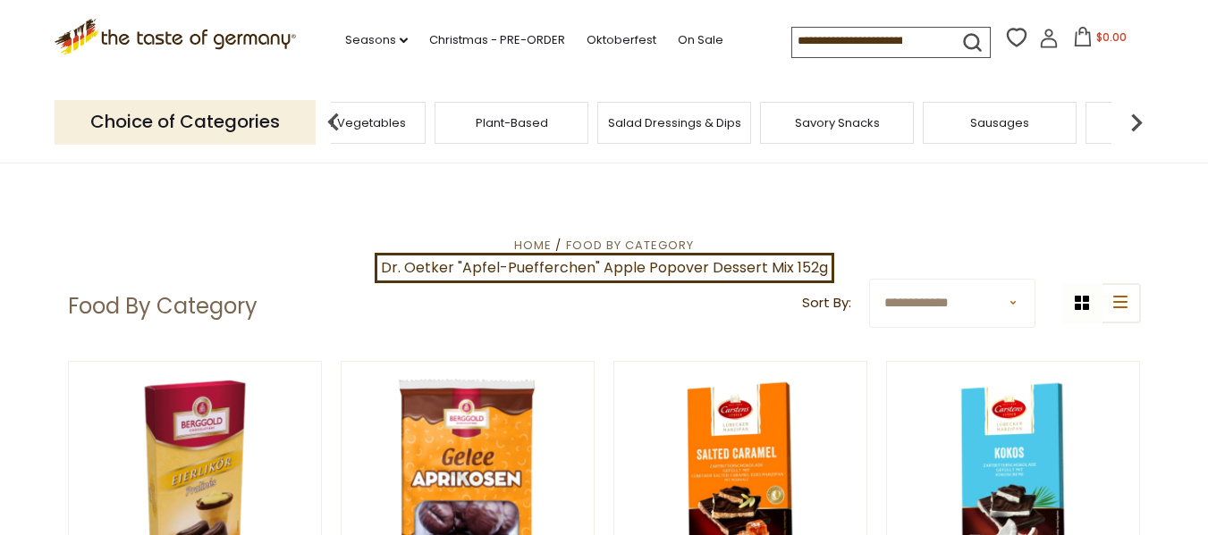
click at [1137, 122] on img at bounding box center [1136, 123] width 36 height 36
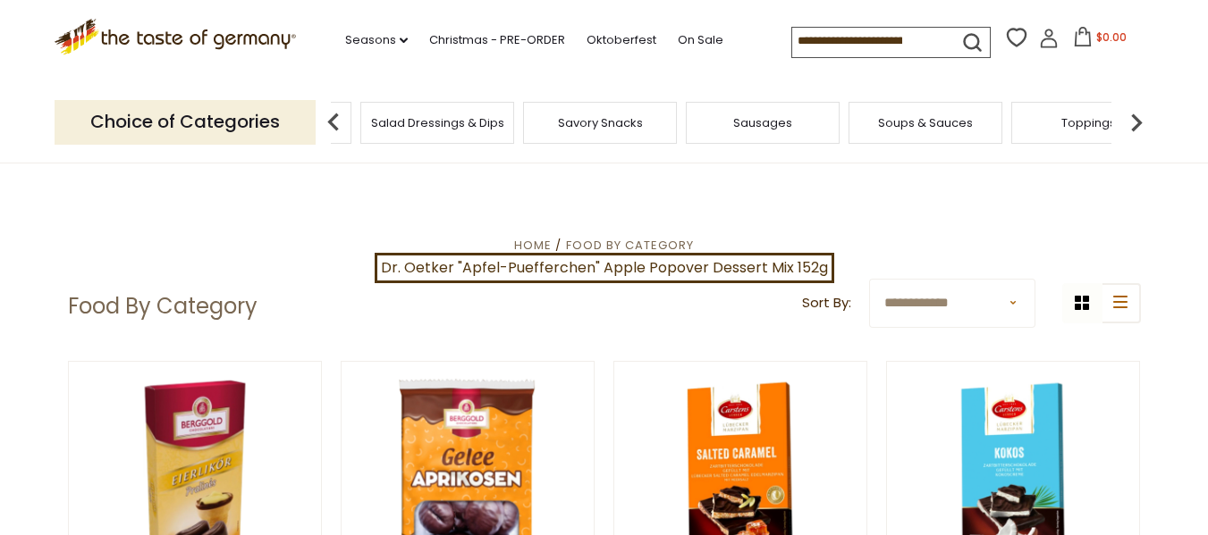
click at [776, 133] on div "Sausages" at bounding box center [763, 123] width 154 height 42
click at [791, 128] on div "Sausages" at bounding box center [763, 123] width 154 height 42
click at [791, 128] on span "Sausages" at bounding box center [779, 122] width 59 height 13
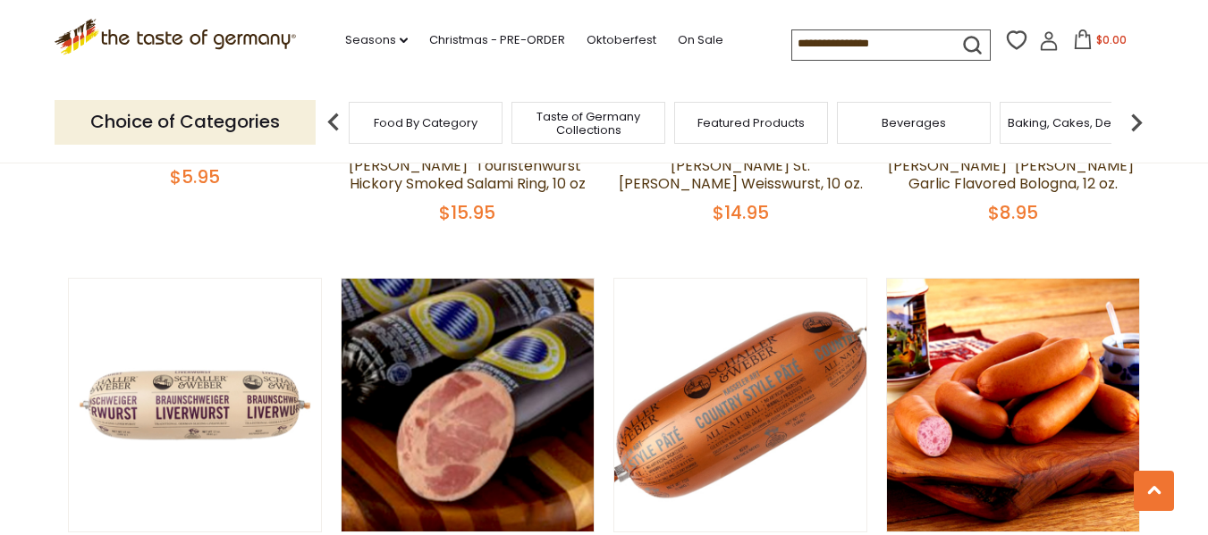
scroll to position [2304, 0]
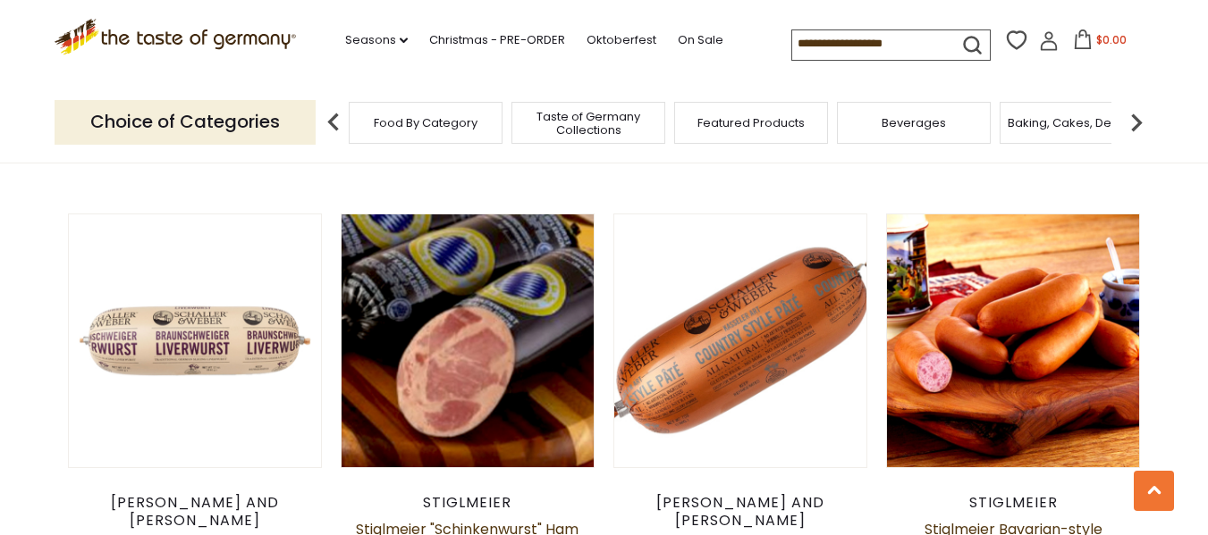
drag, startPoint x: 1217, startPoint y: 38, endPoint x: 1220, endPoint y: 229, distance: 190.4
click at [1012, 519] on link "Stiglmeier Bavarian-style Knockwurst, 1 lbs." at bounding box center [1013, 538] width 178 height 38
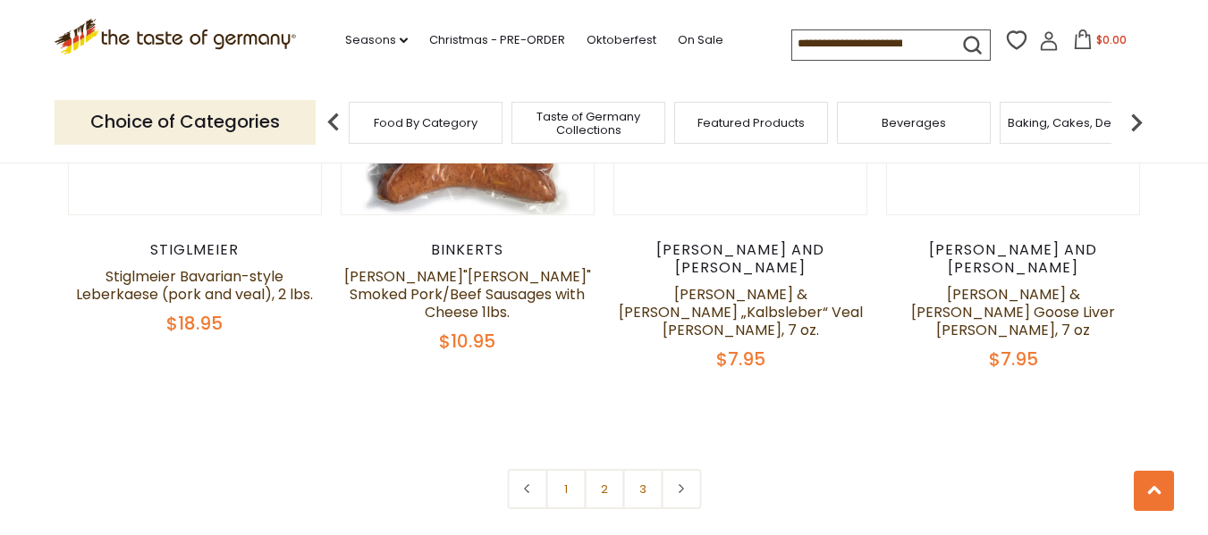
scroll to position [4414, 0]
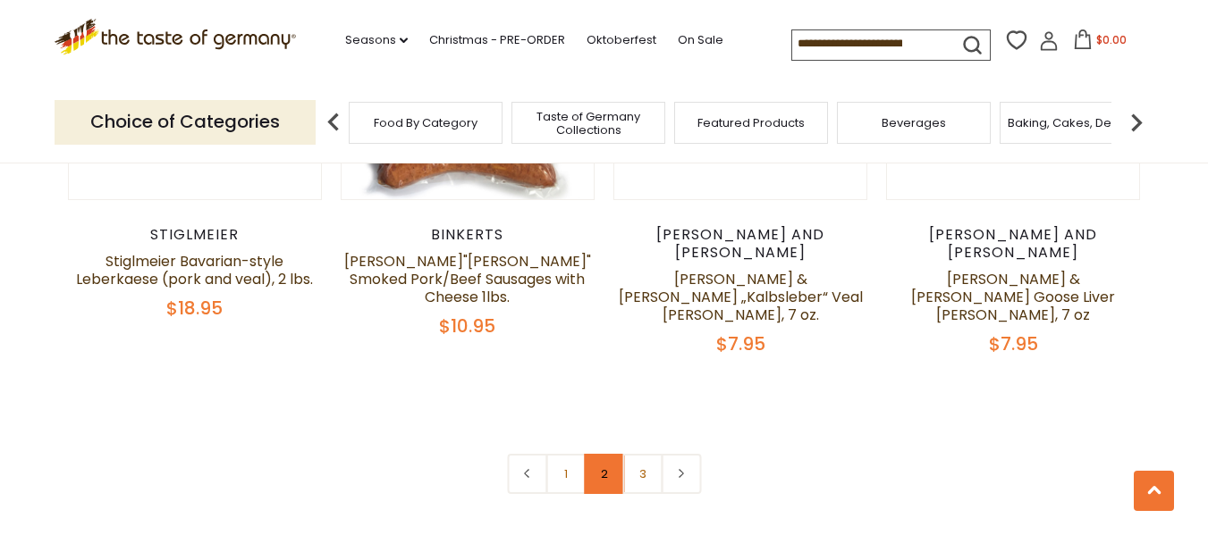
click at [602, 454] on link "2" at bounding box center [604, 474] width 40 height 40
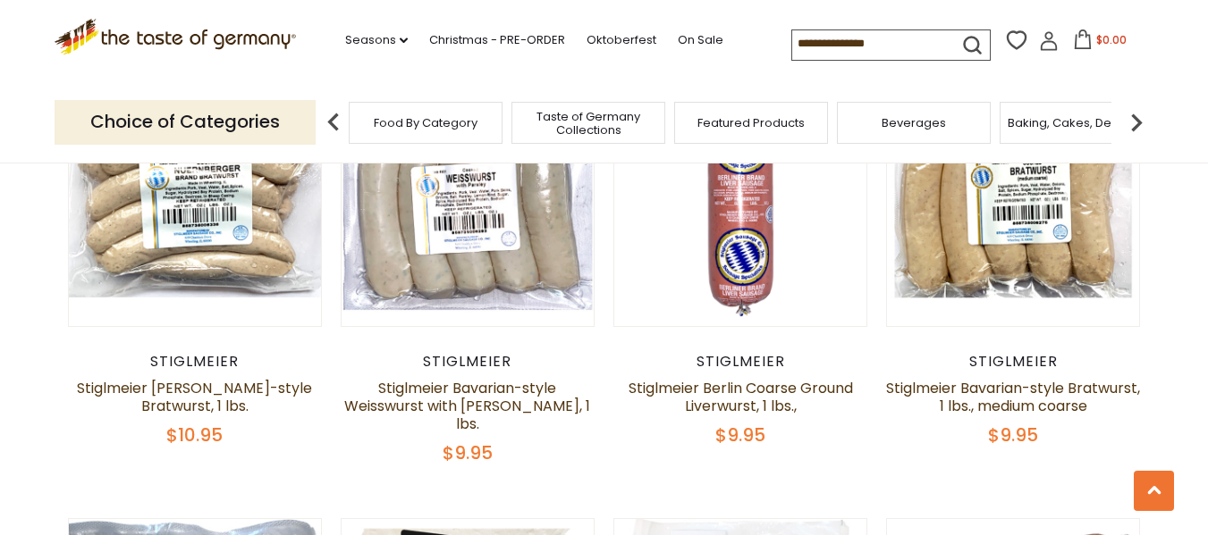
scroll to position [497, 0]
